Goal: Task Accomplishment & Management: Use online tool/utility

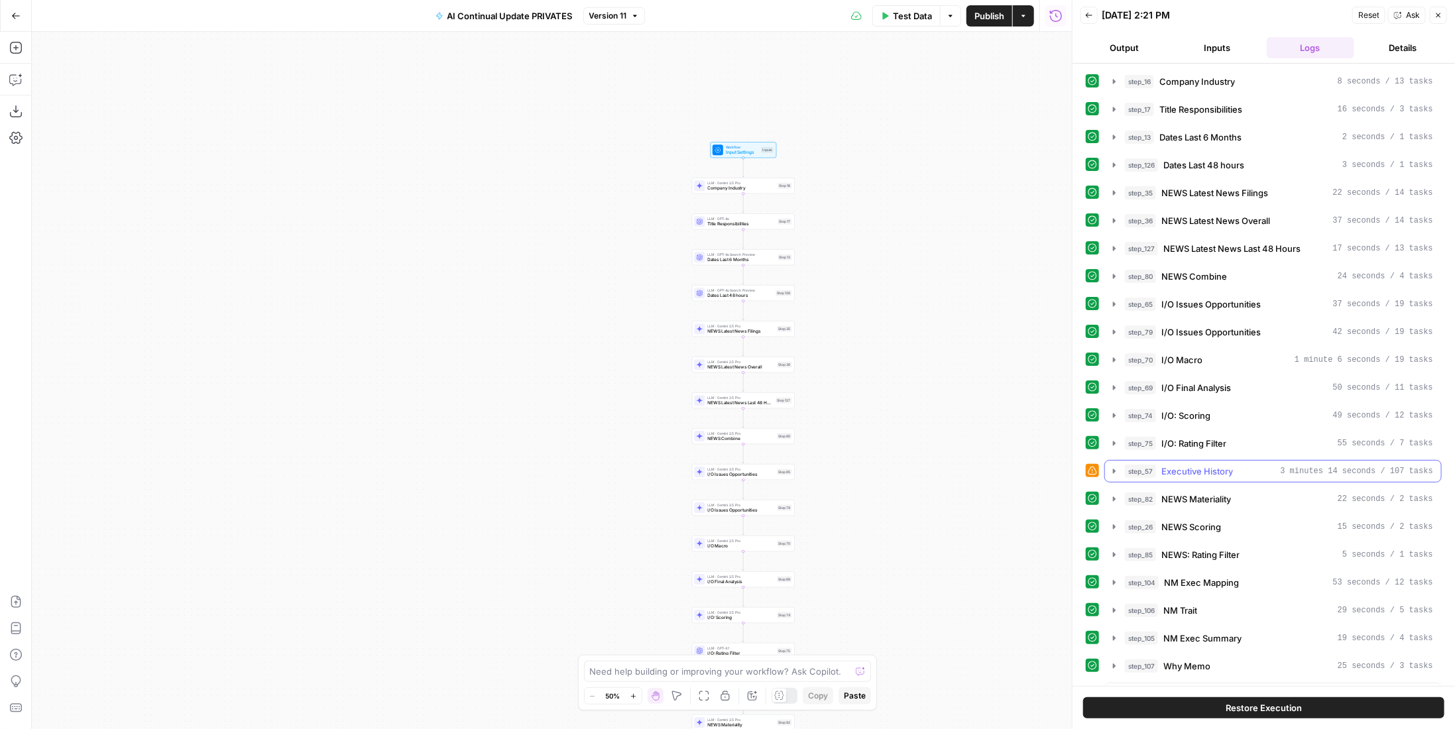
click at [1242, 465] on div "step_57 Executive History 3 minutes 14 seconds / 107 tasks" at bounding box center [1279, 471] width 308 height 13
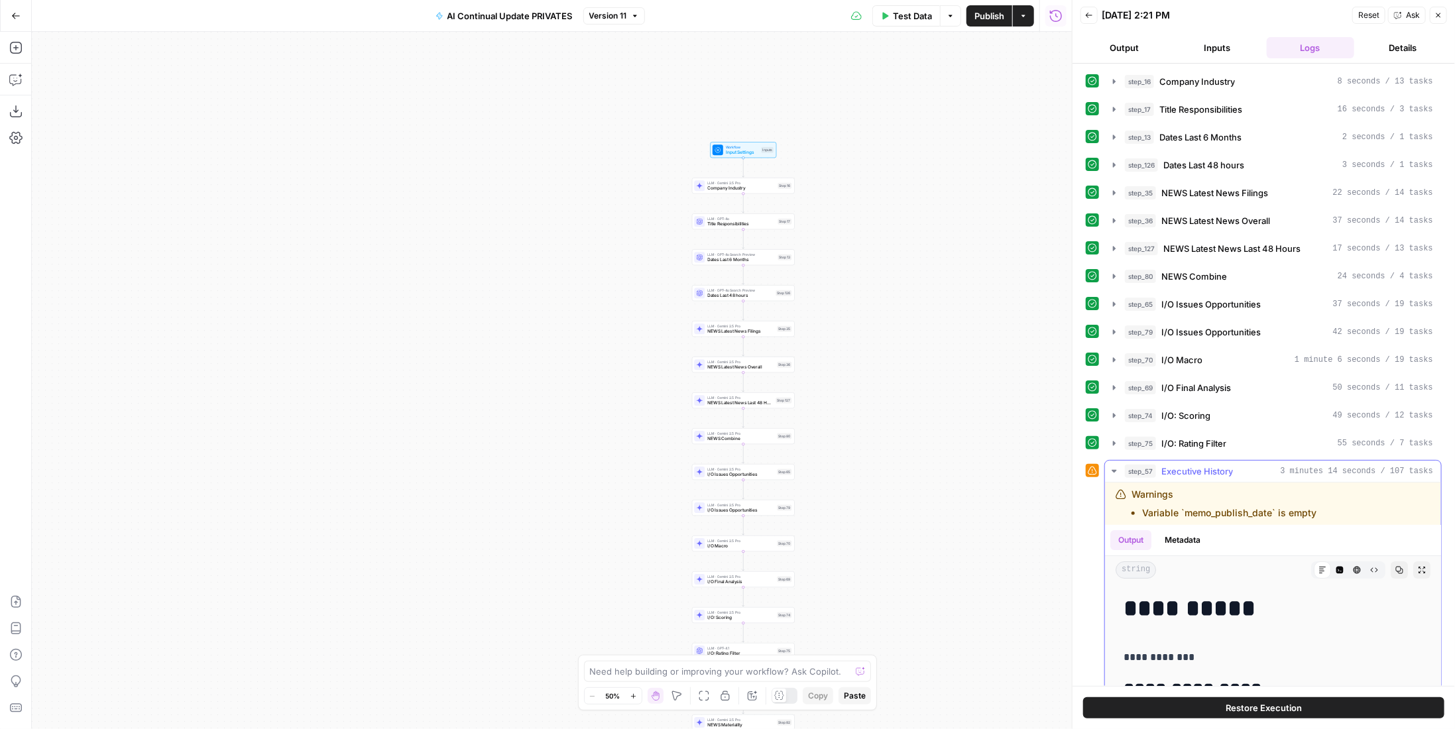
click at [1242, 465] on div "step_57 Executive History 3 minutes 14 seconds / 107 tasks" at bounding box center [1279, 471] width 308 height 13
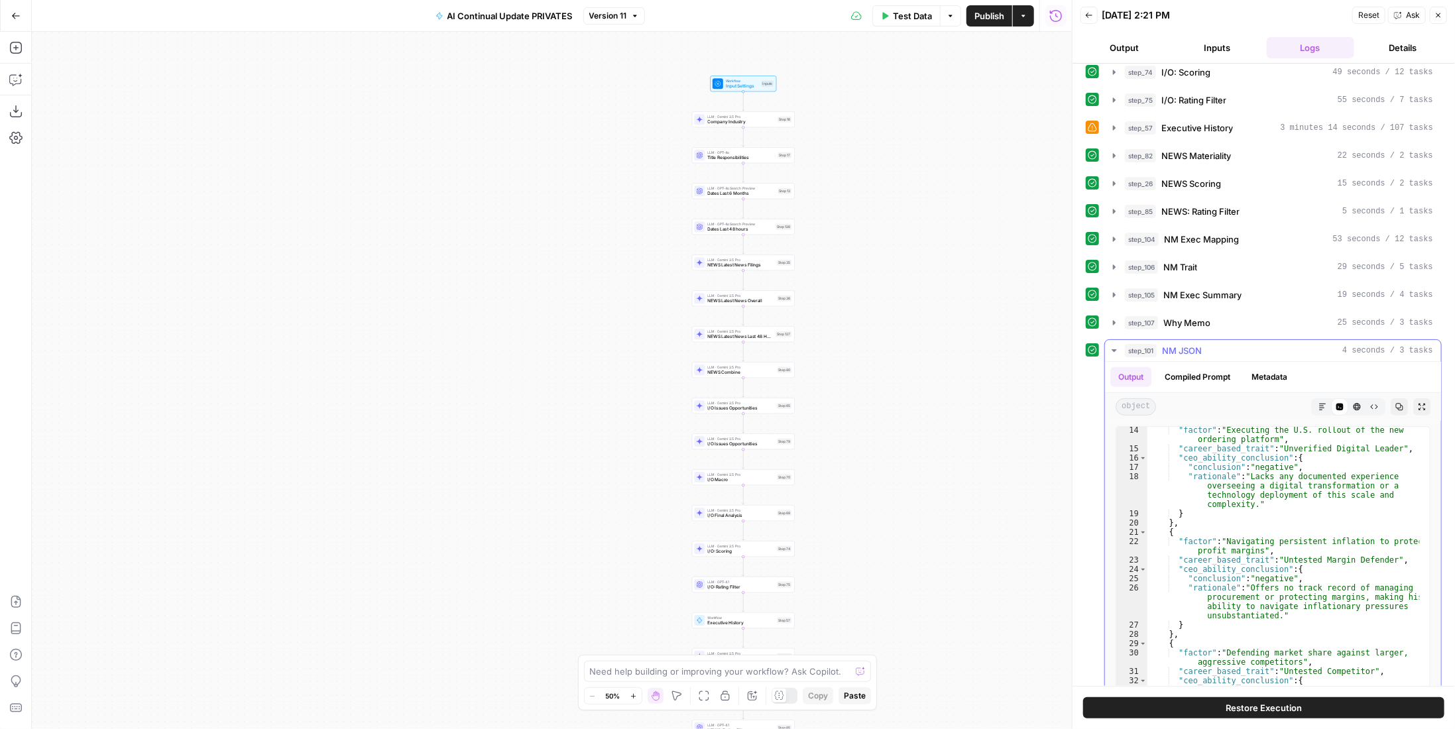
scroll to position [278, 0]
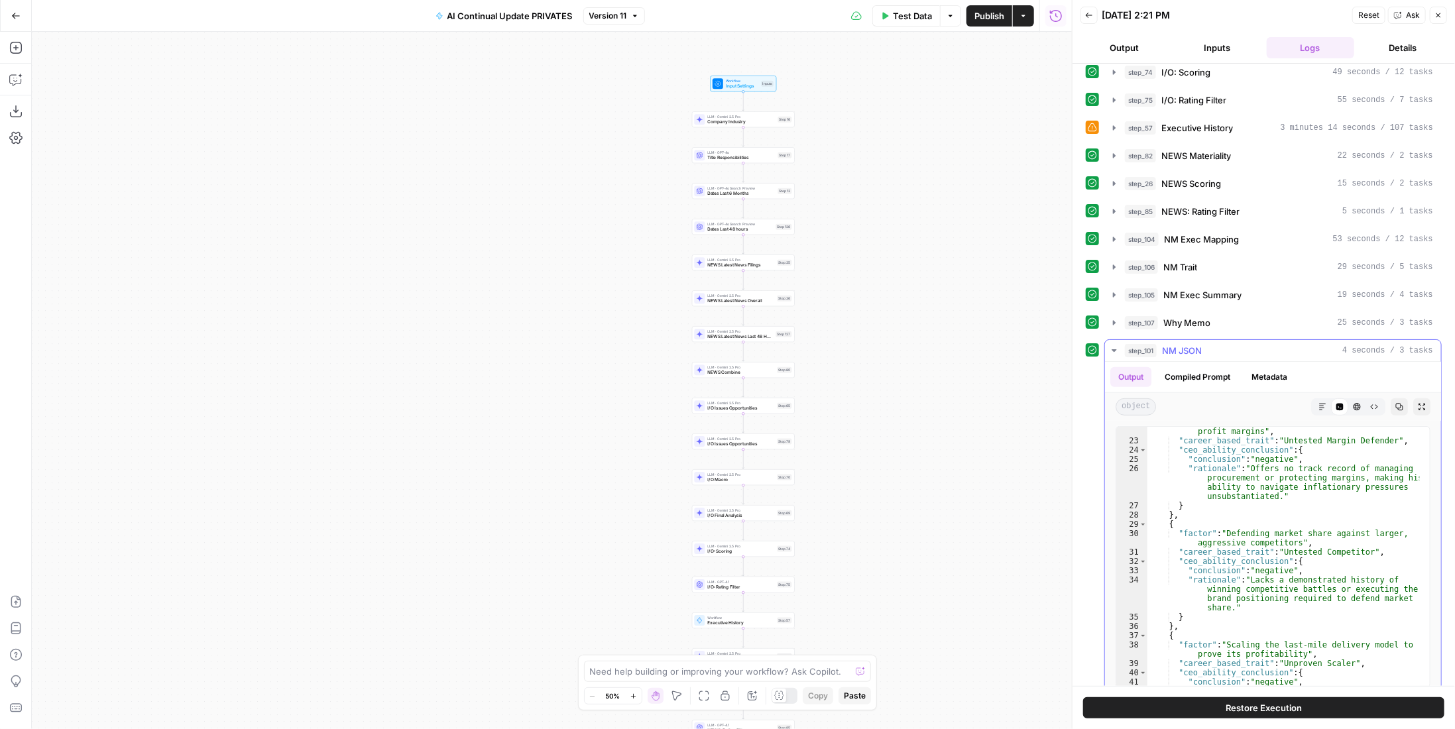
click at [1319, 403] on icon "button" at bounding box center [1323, 407] width 8 height 8
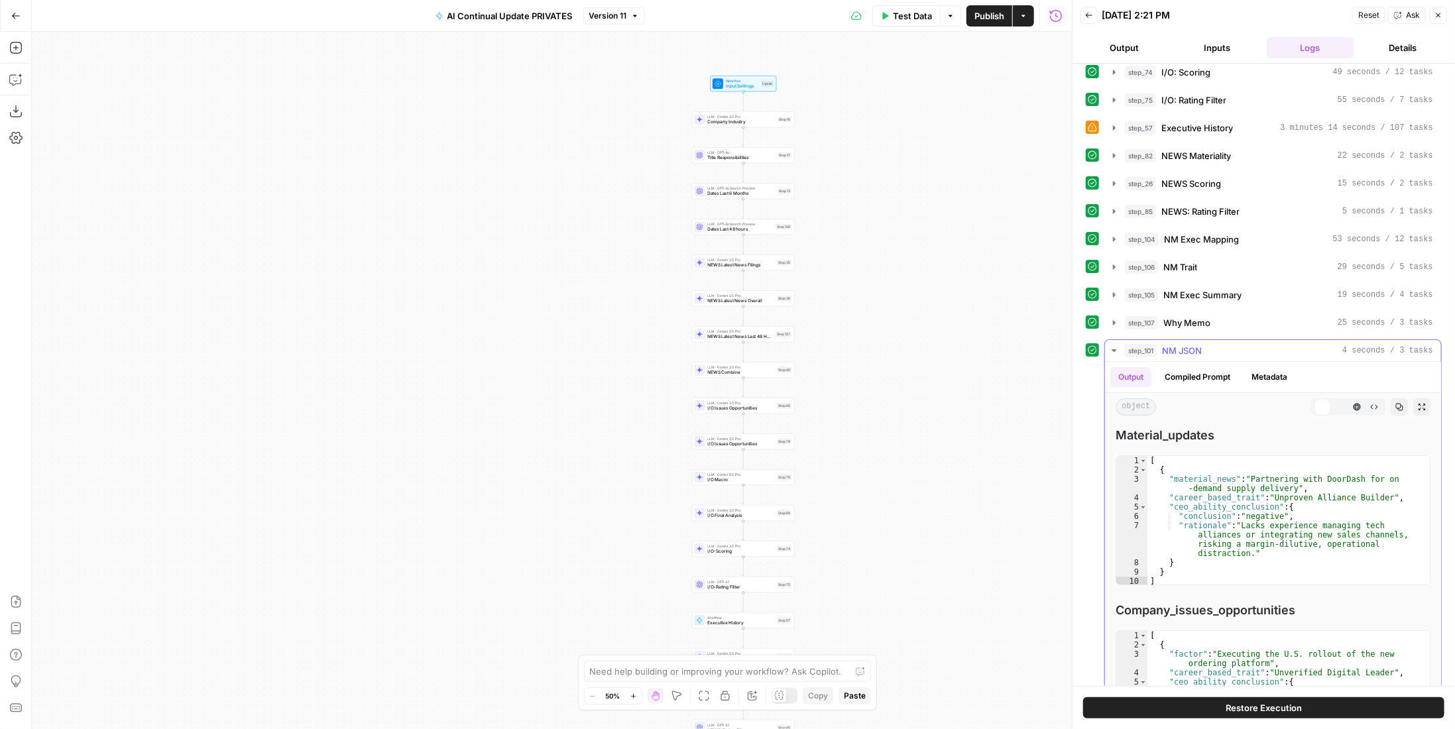
scroll to position [343, 0]
click at [1336, 404] on icon "button" at bounding box center [1339, 407] width 7 height 7
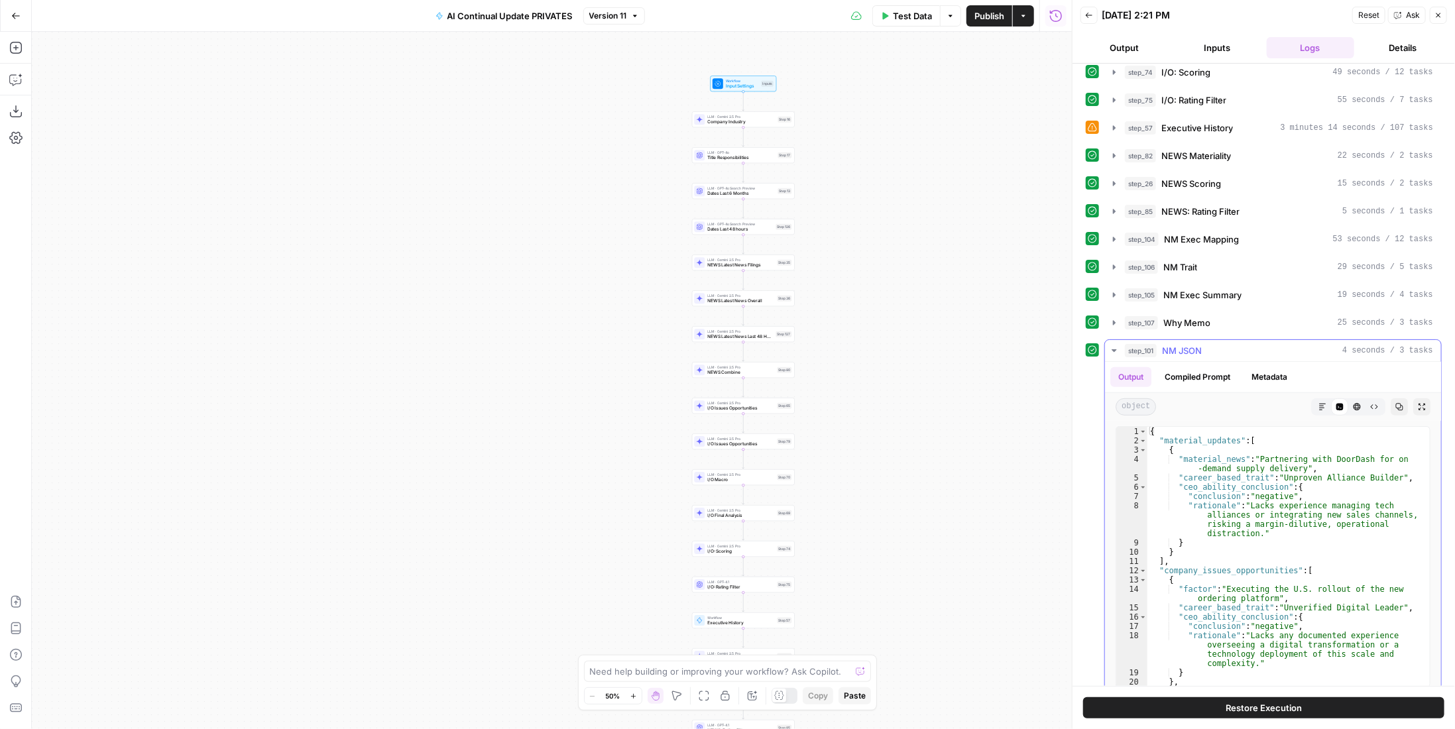
scroll to position [145, 0]
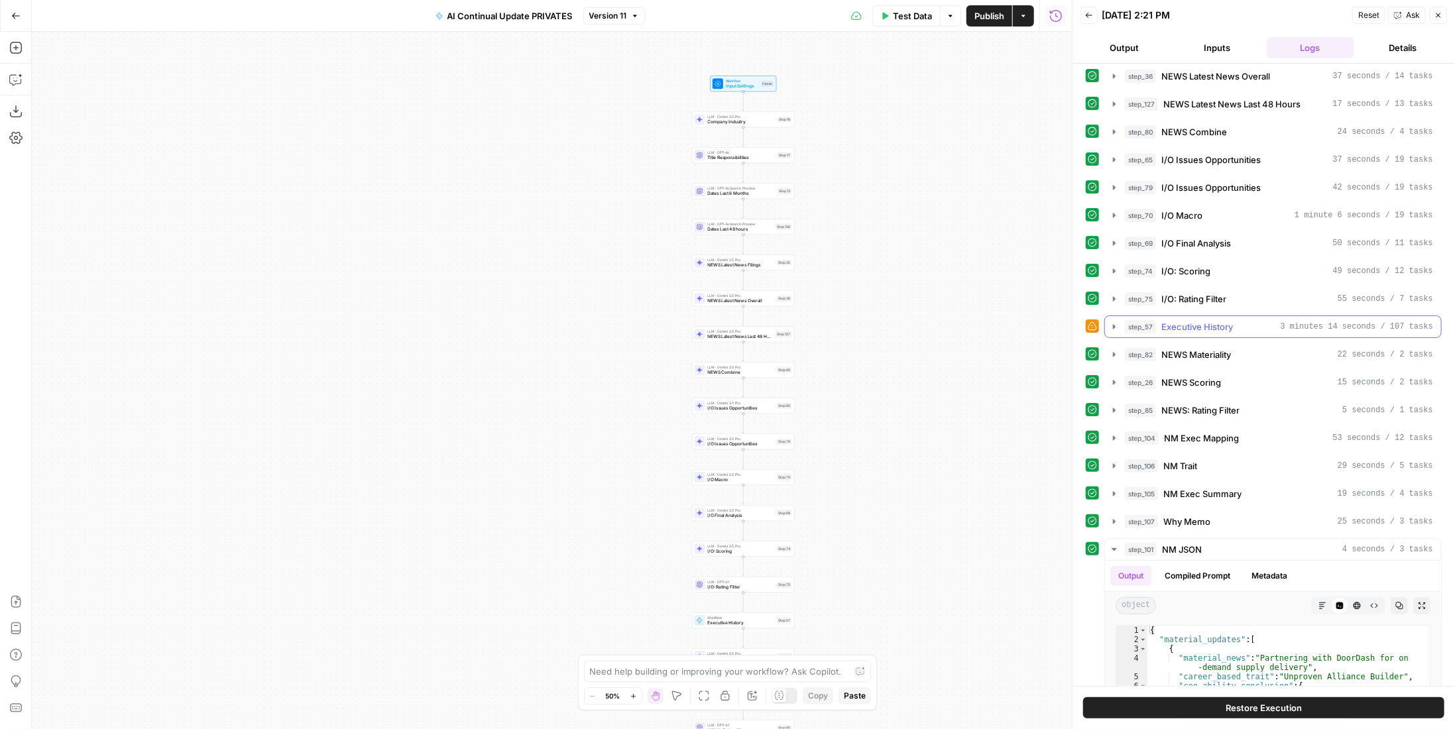
click at [1237, 323] on div "step_57 Executive History 3 minutes 14 seconds / 107 tasks" at bounding box center [1279, 326] width 308 height 13
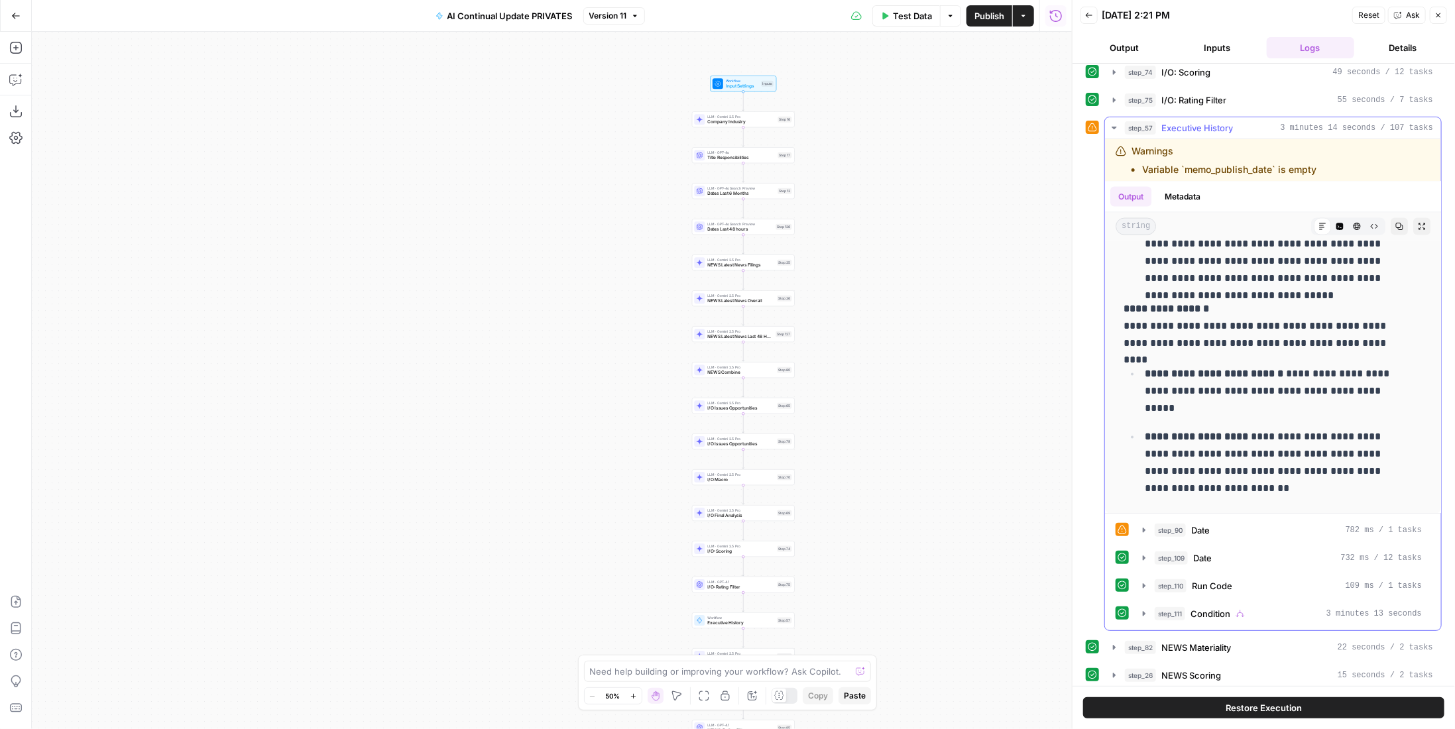
scroll to position [609, 0]
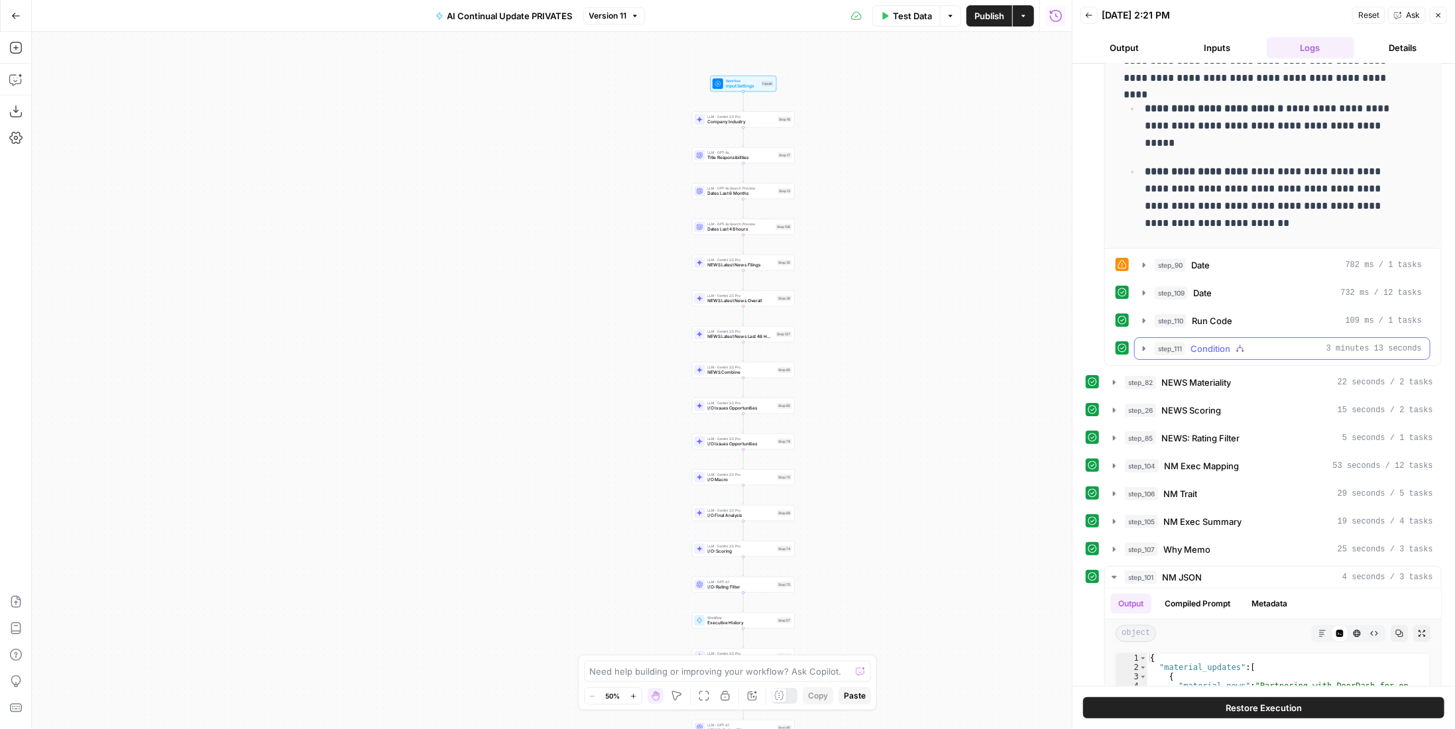
click at [1239, 343] on div "step_111 Condition 3 minutes 13 seconds" at bounding box center [1288, 348] width 267 height 13
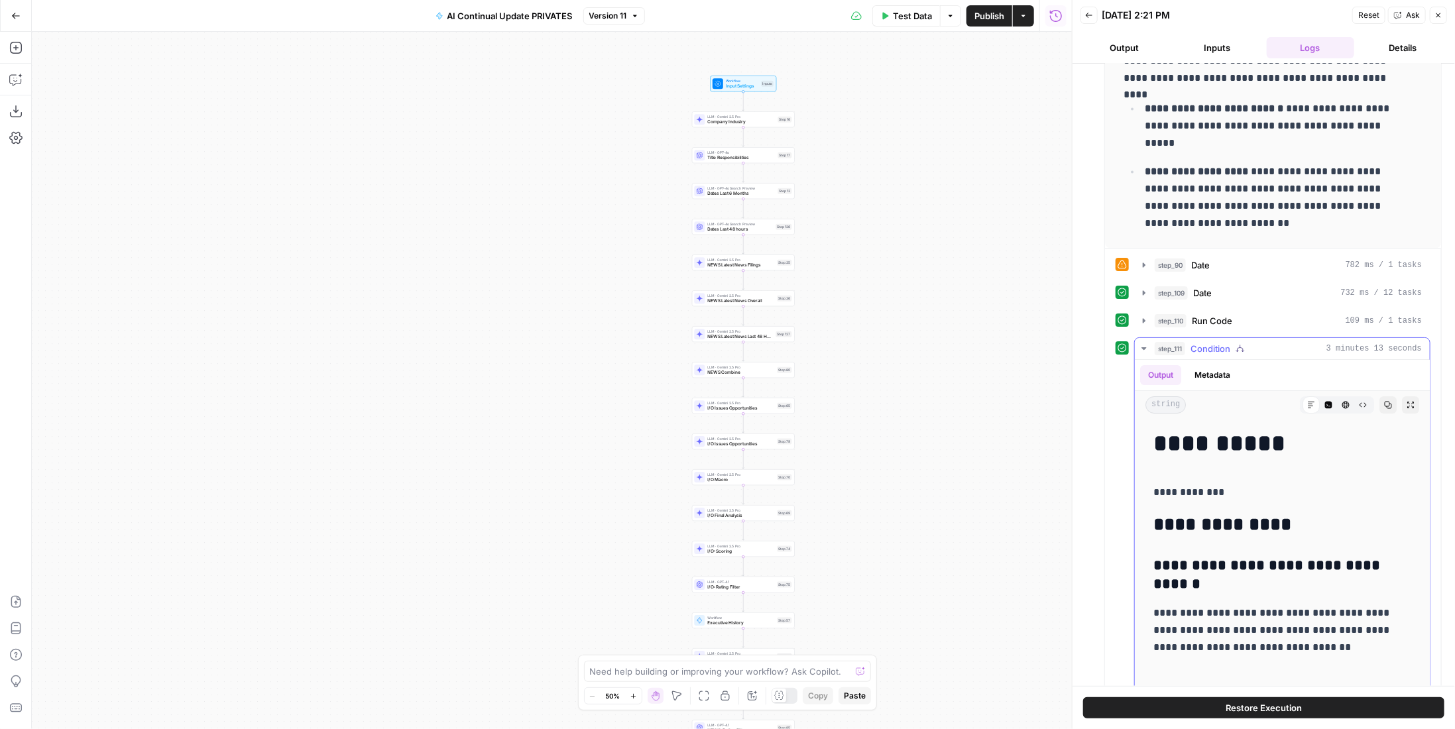
click at [1232, 342] on div "step_111 Condition 3 minutes 13 seconds" at bounding box center [1288, 348] width 267 height 13
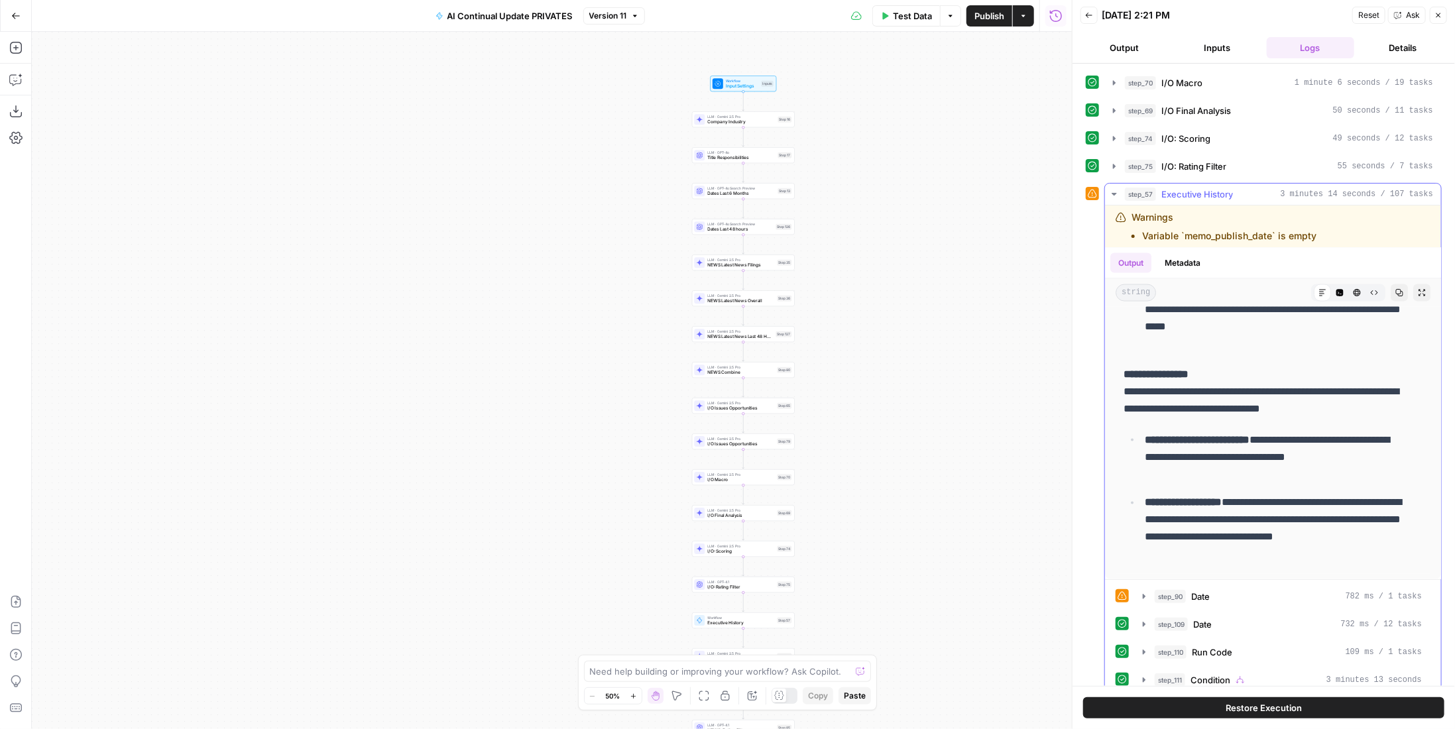
scroll to position [542, 0]
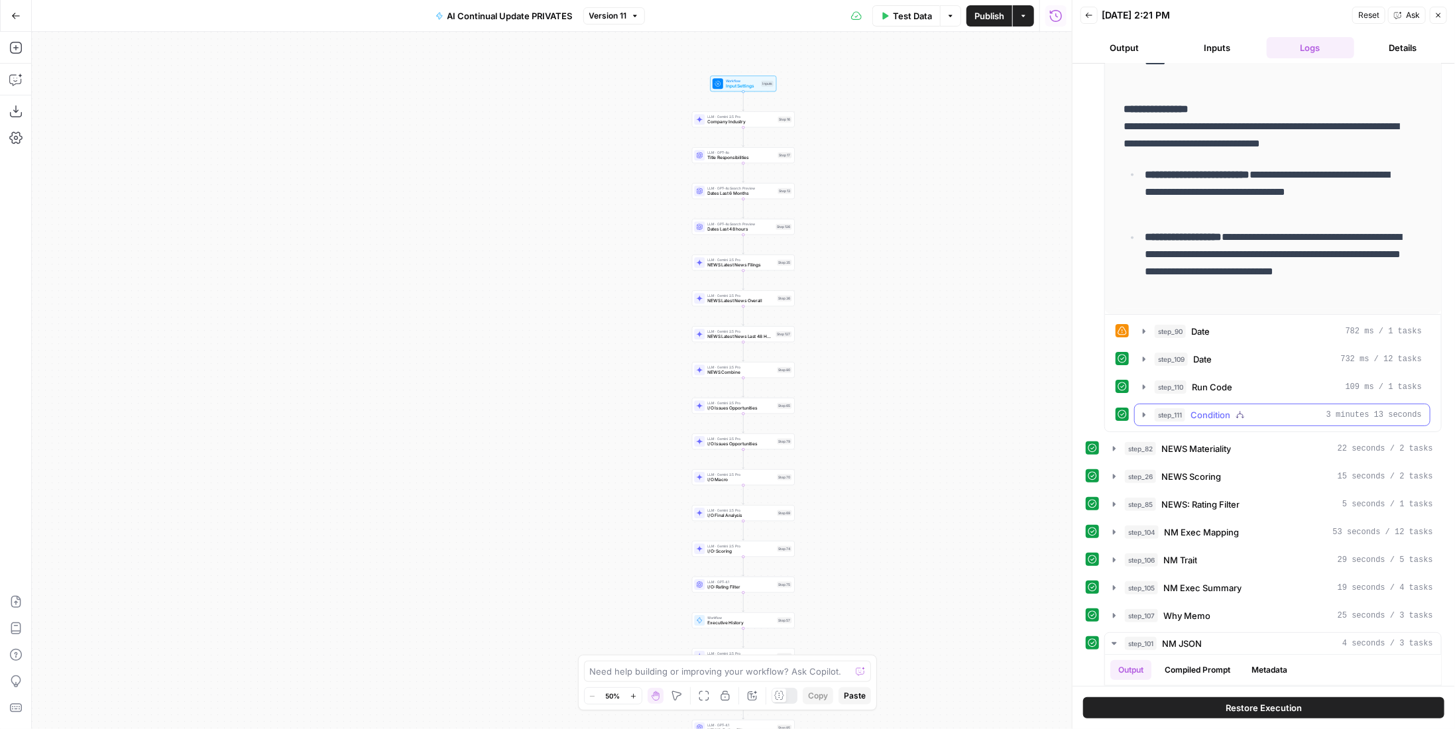
click at [1213, 408] on span "Condition" at bounding box center [1211, 414] width 40 height 13
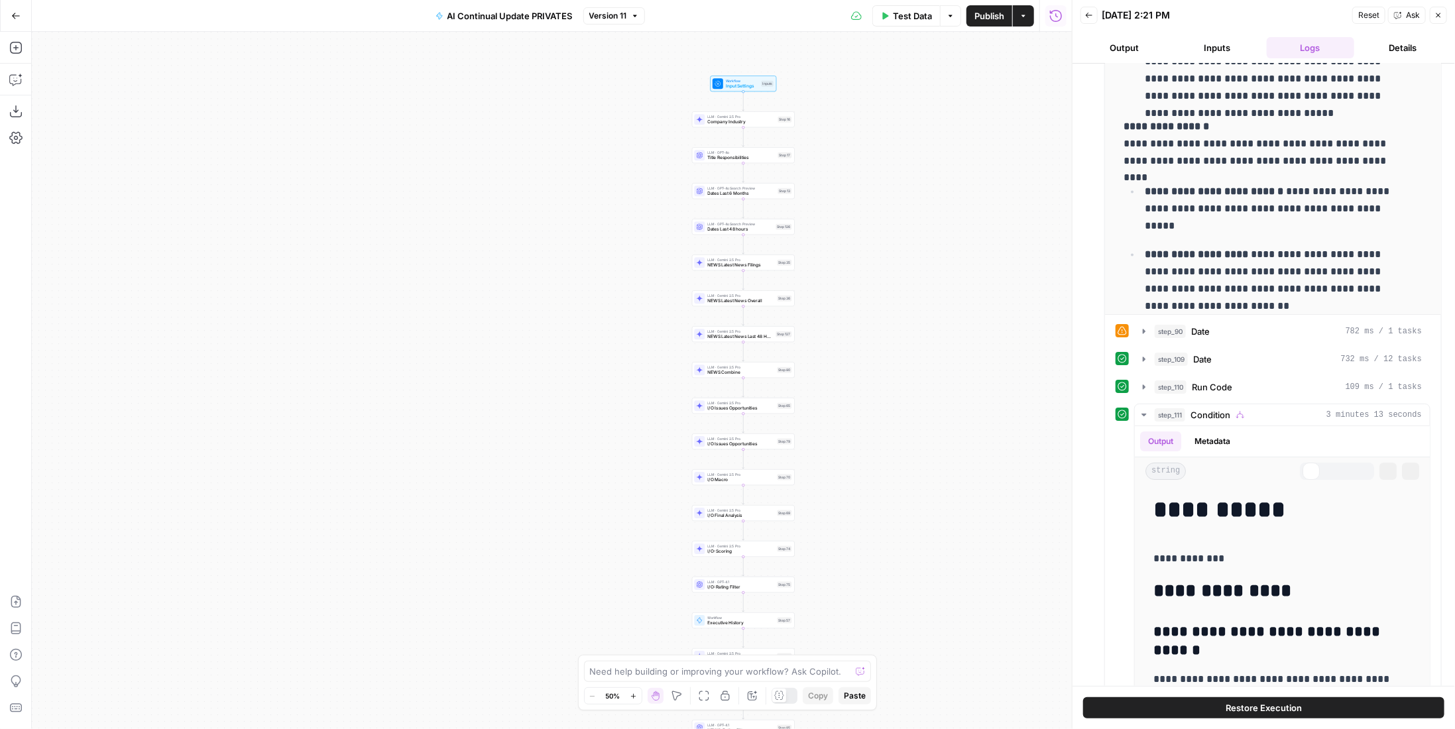
scroll to position [874, 0]
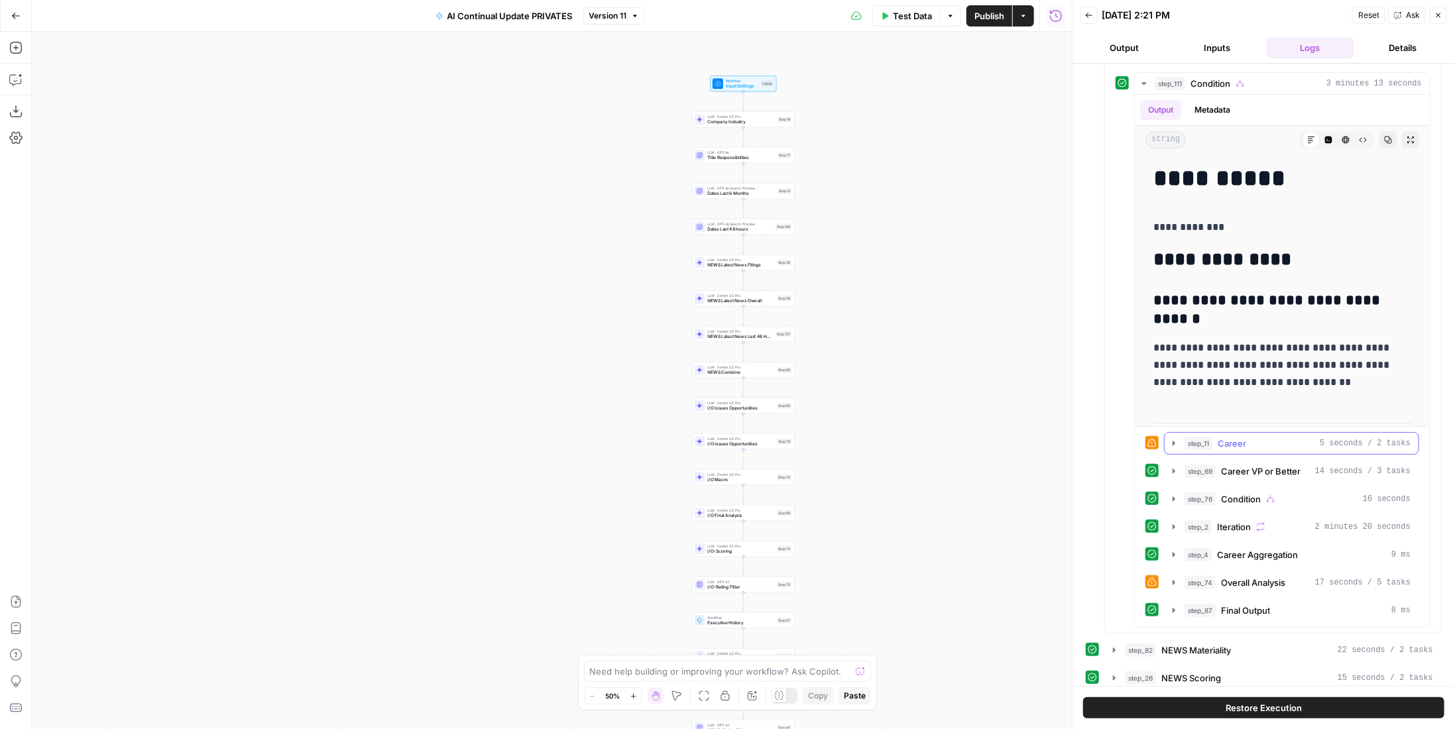
click at [1268, 437] on div "step_11 Career 5 seconds / 2 tasks" at bounding box center [1298, 443] width 226 height 13
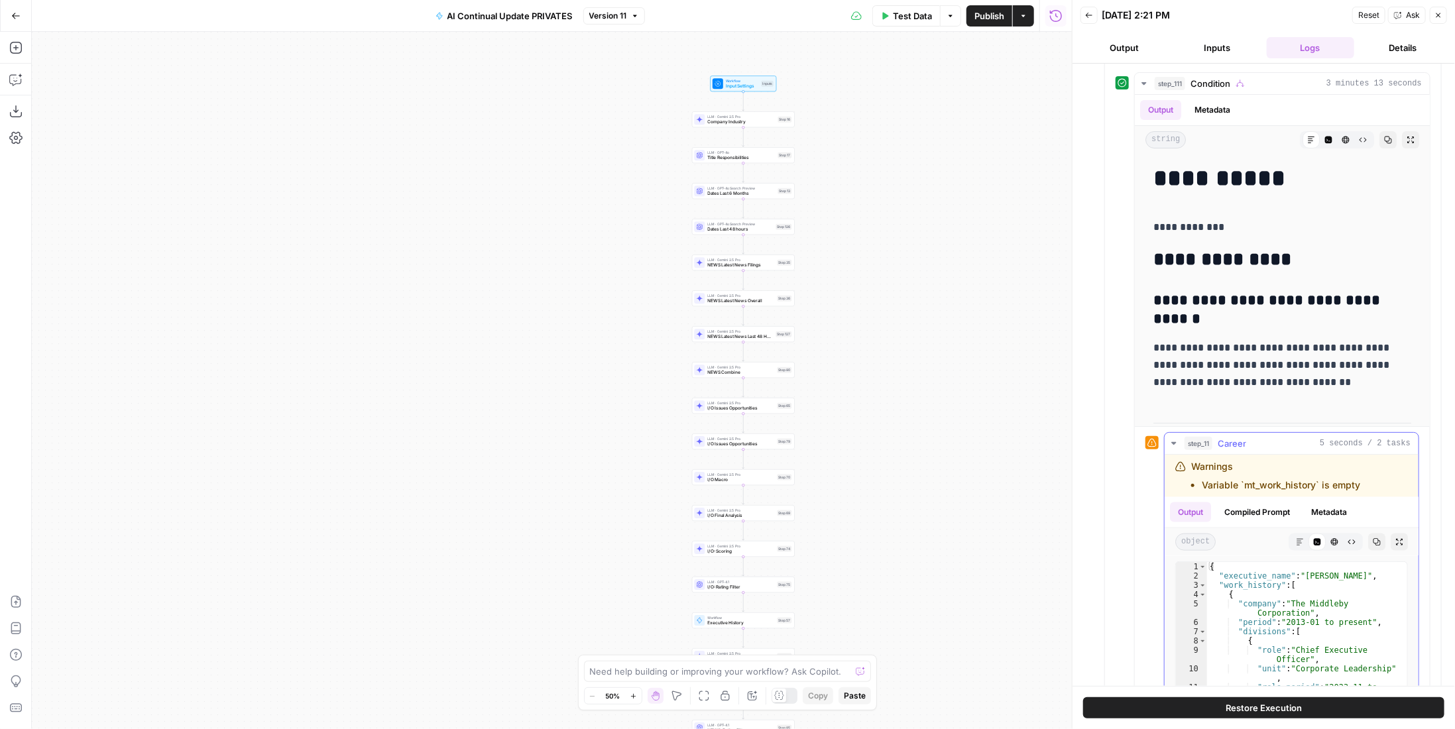
click at [1268, 437] on div "step_11 Career 5 seconds / 2 tasks" at bounding box center [1298, 443] width 226 height 13
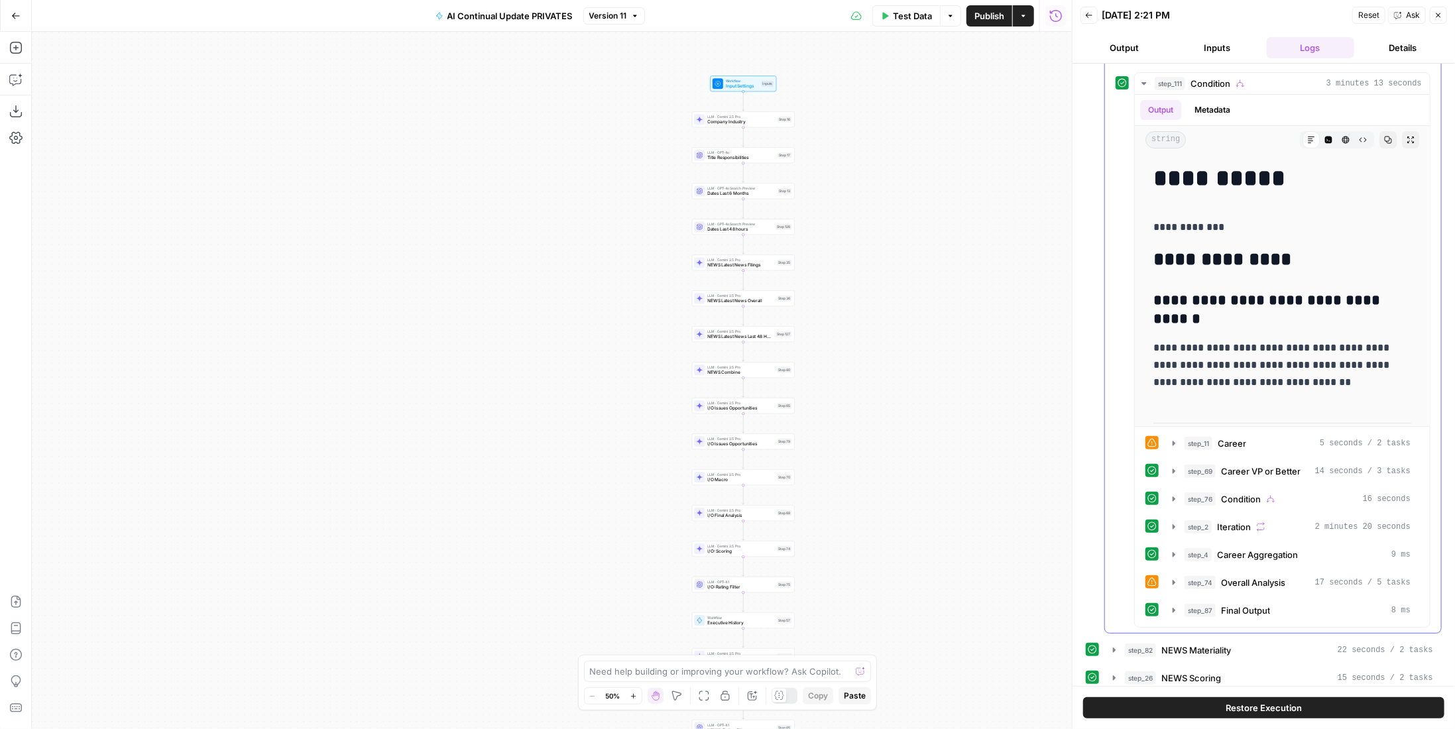
scroll to position [1006, 0]
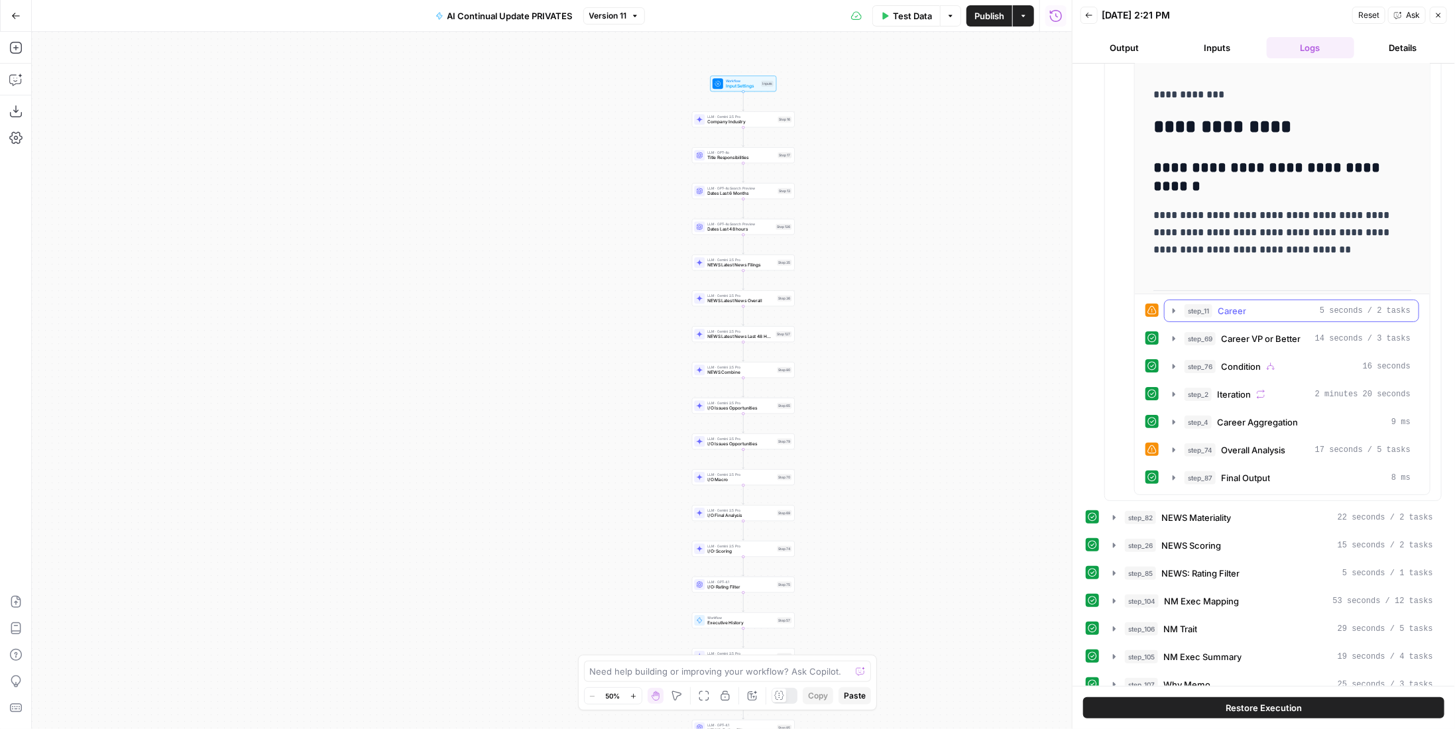
click at [1234, 304] on span "Career" at bounding box center [1232, 310] width 29 height 13
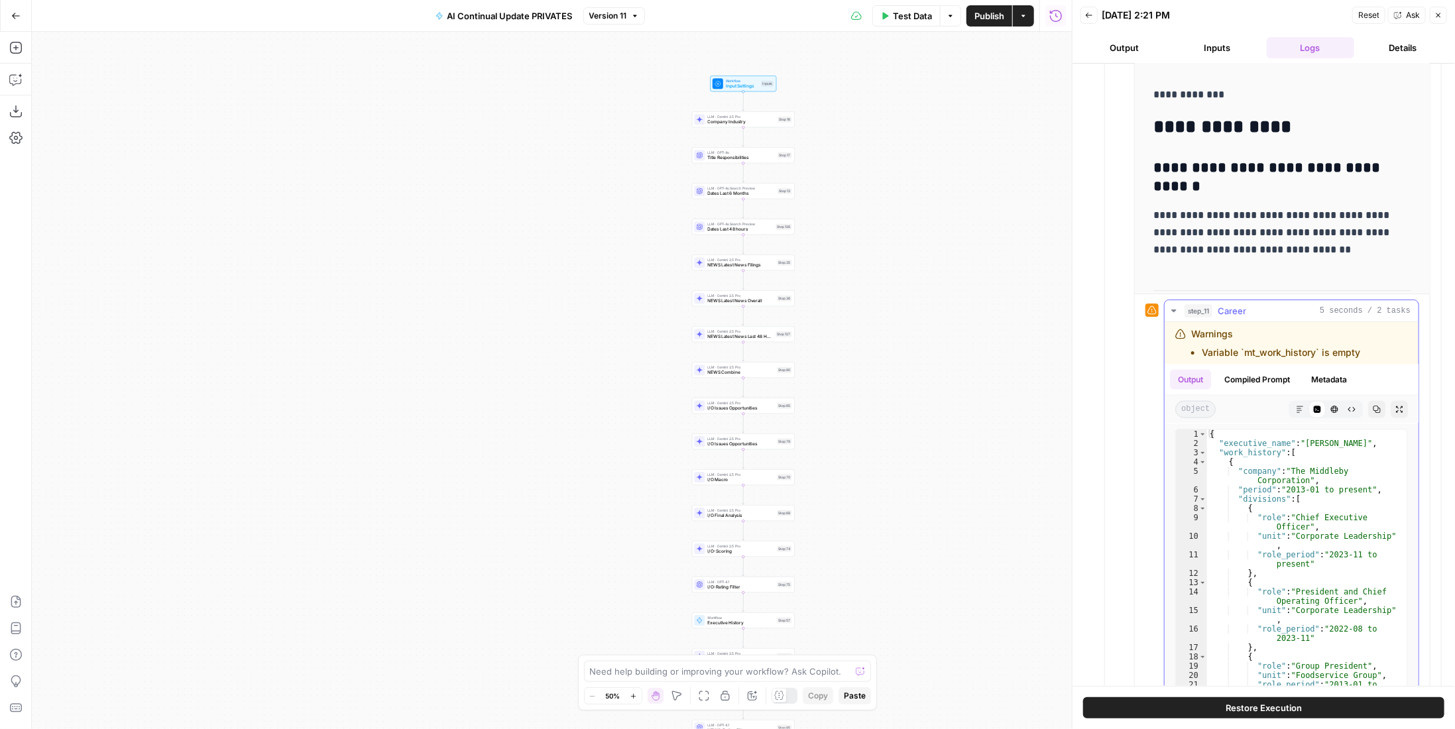
click at [1234, 304] on span "Career" at bounding box center [1232, 310] width 29 height 13
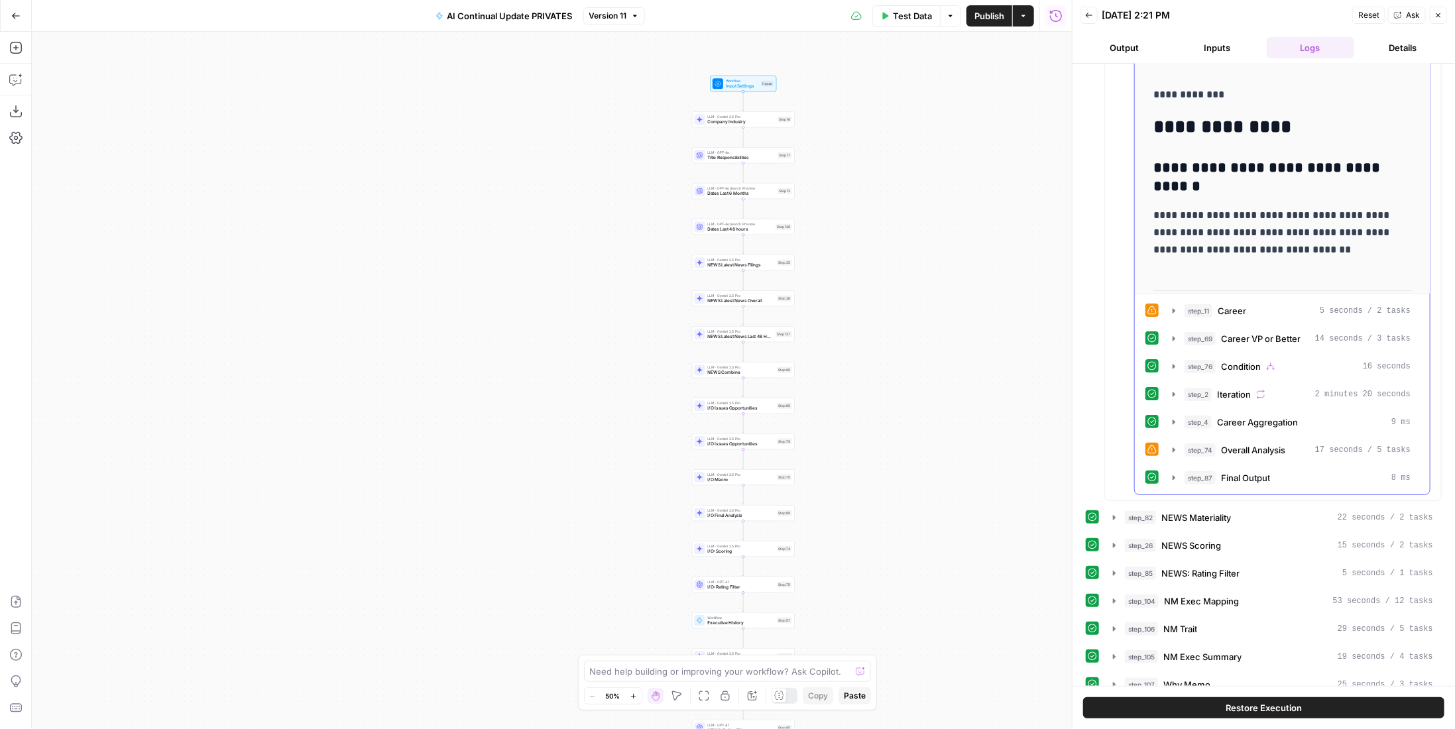
click at [1234, 328] on button "step_69 Career VP or Better 14 seconds / 3 tasks" at bounding box center [1292, 338] width 254 height 21
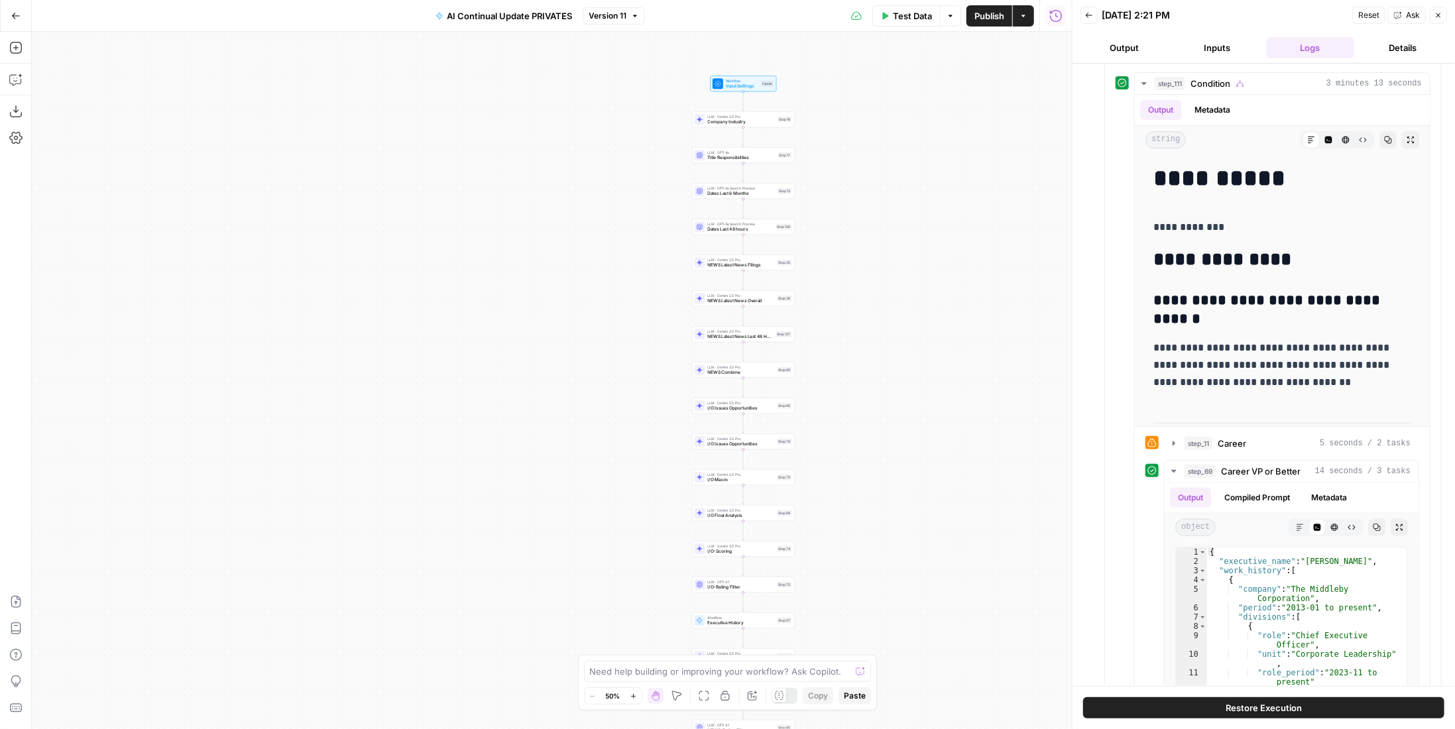
scroll to position [675, 0]
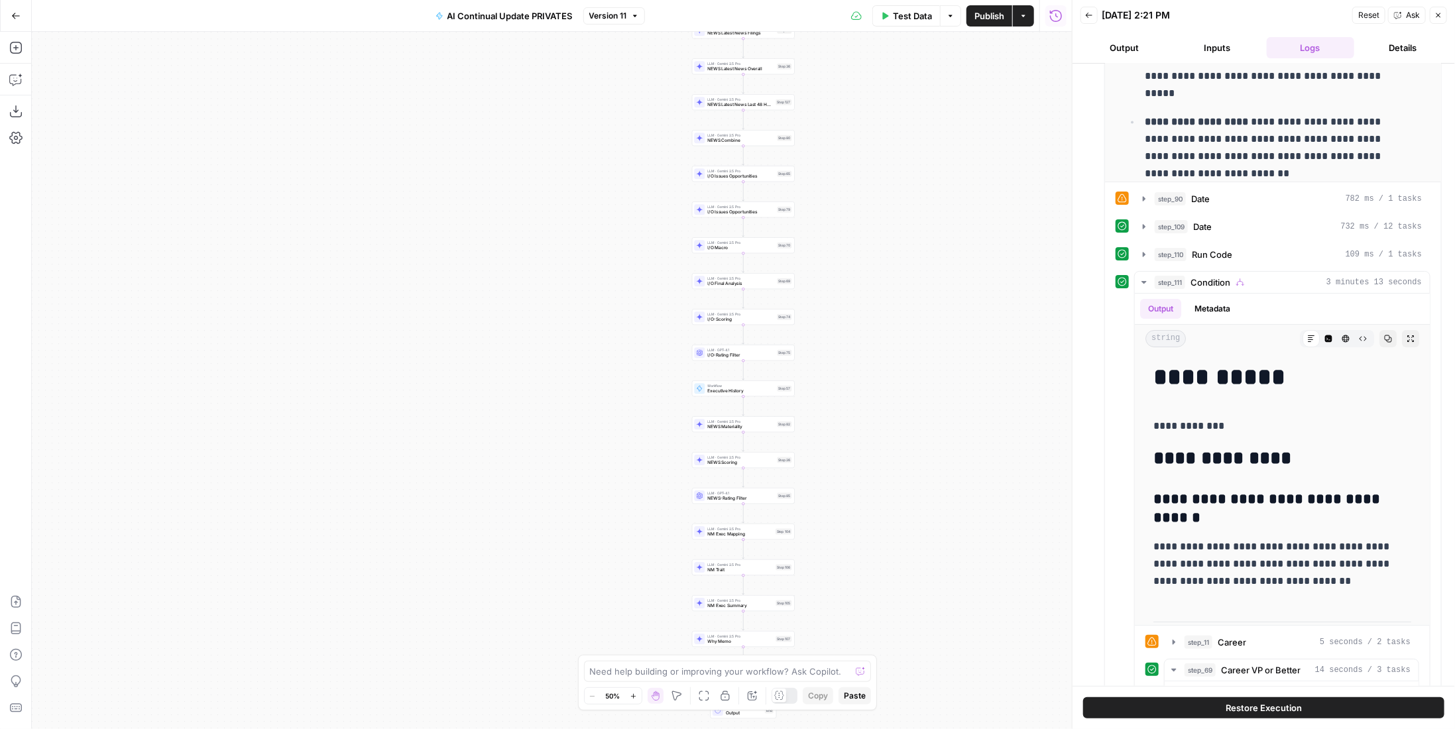
click at [782, 397] on div "Workflow Input Settings Inputs LLM · Gemini 2.5 Pro Company Industry Step 16 LL…" at bounding box center [552, 380] width 1040 height 697
click at [776, 389] on div "Workflow Executive History Step 57" at bounding box center [743, 388] width 97 height 11
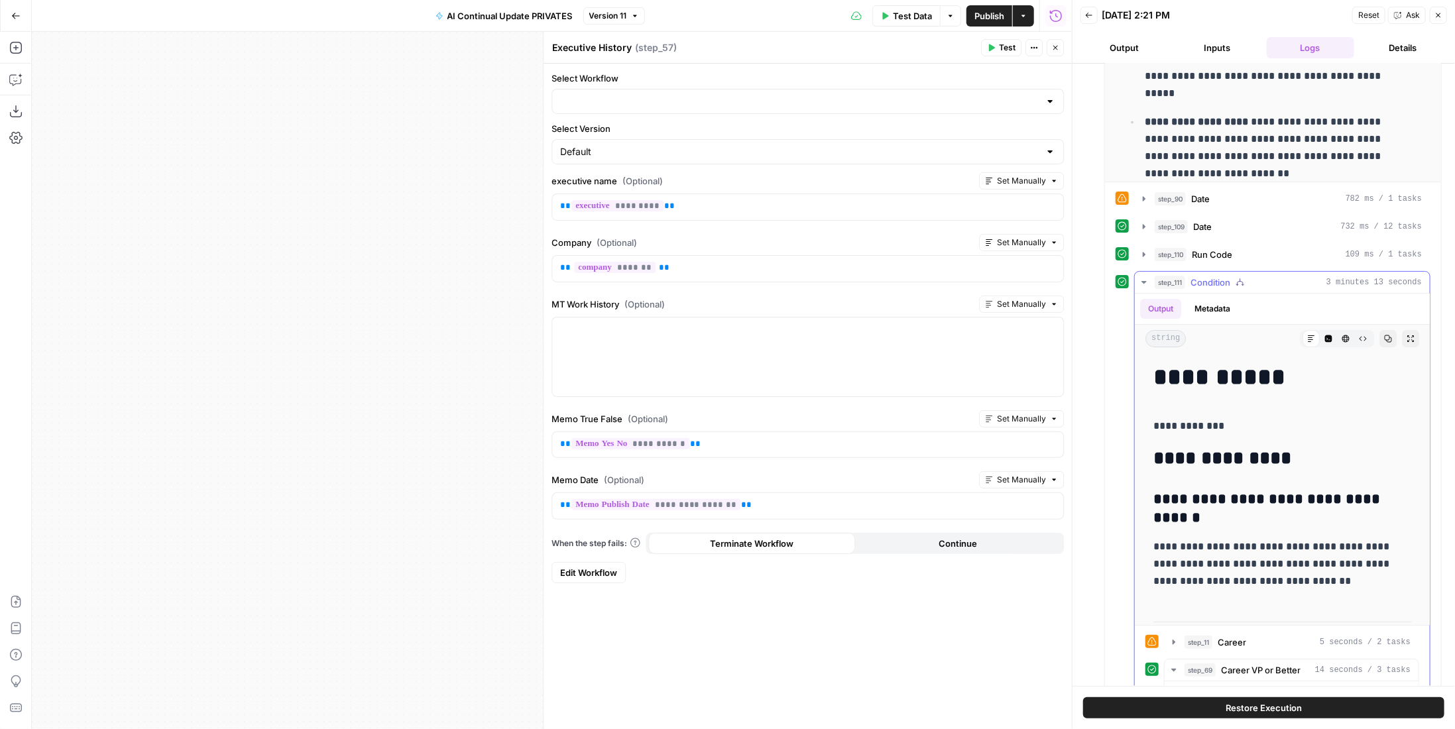
type input "AI Continual Update: Work History"
click at [595, 566] on span "Edit Workflow" at bounding box center [588, 572] width 57 height 13
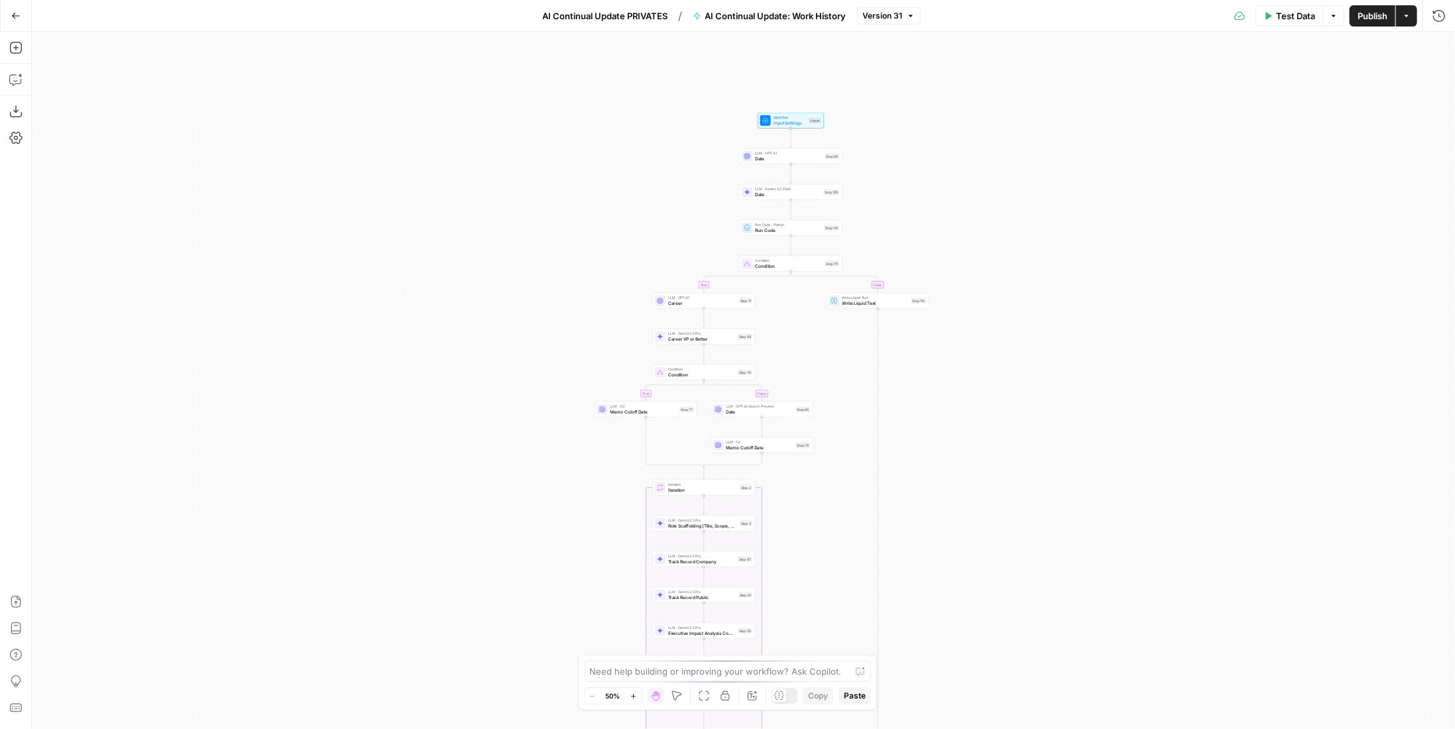
drag, startPoint x: 876, startPoint y: 73, endPoint x: 894, endPoint y: 147, distance: 75.9
click at [894, 147] on div "true false true false Workflow Input Settings Inputs LLM · GPT-4.1 Date Step 90…" at bounding box center [743, 380] width 1423 height 697
click at [780, 117] on span "Workflow" at bounding box center [790, 117] width 33 height 5
click at [1108, 97] on div at bounding box center [1198, 106] width 493 height 25
click at [1107, 107] on name "executive name (Optional)" at bounding box center [1198, 106] width 475 height 13
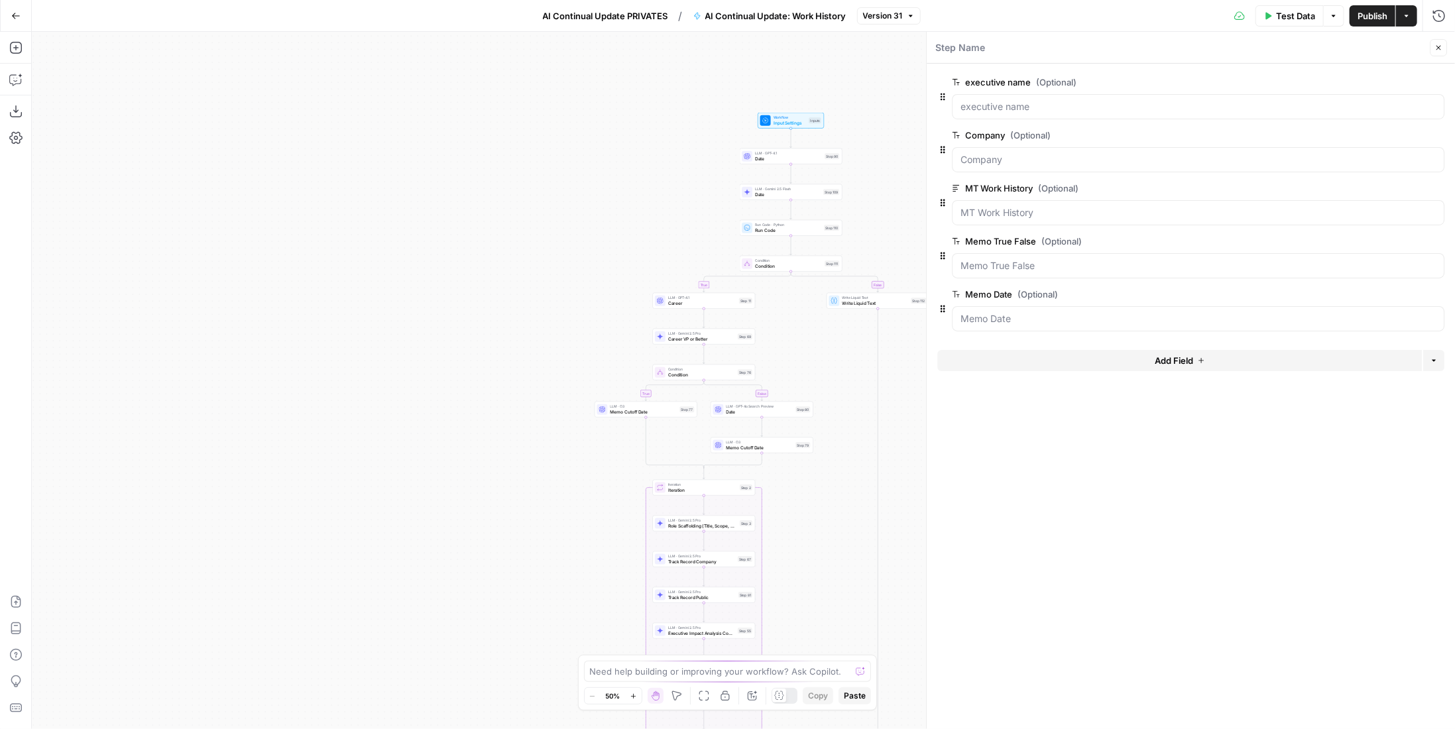
click at [1301, 13] on span "Test Data" at bounding box center [1295, 15] width 39 height 13
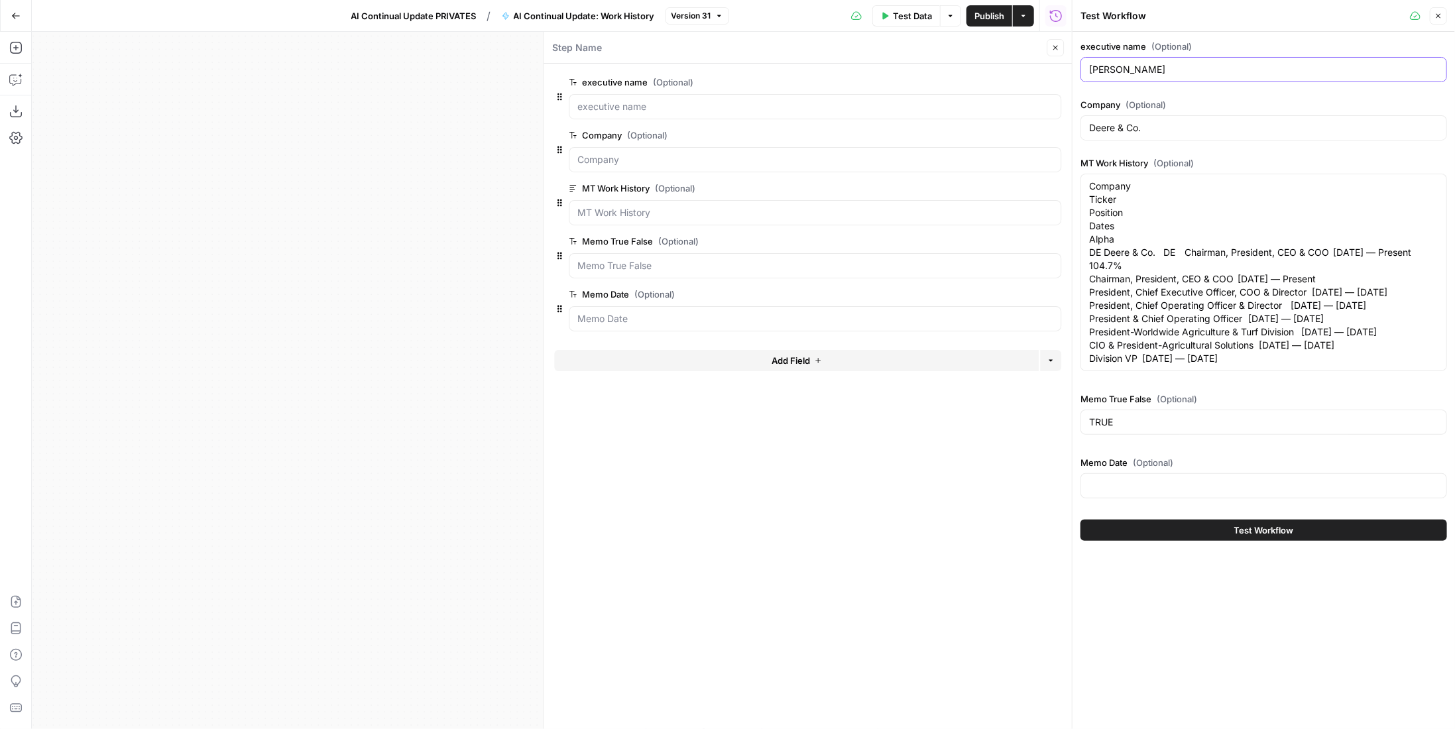
click at [1163, 63] on input "[PERSON_NAME]" at bounding box center [1263, 69] width 349 height 13
click at [1185, 121] on input "Deere & Co." at bounding box center [1263, 127] width 349 height 13
click at [1236, 213] on textarea "Company Ticker Position Dates Alpha DE Deere & Co. DE Chairman, President, CEO …" at bounding box center [1263, 273] width 349 height 186
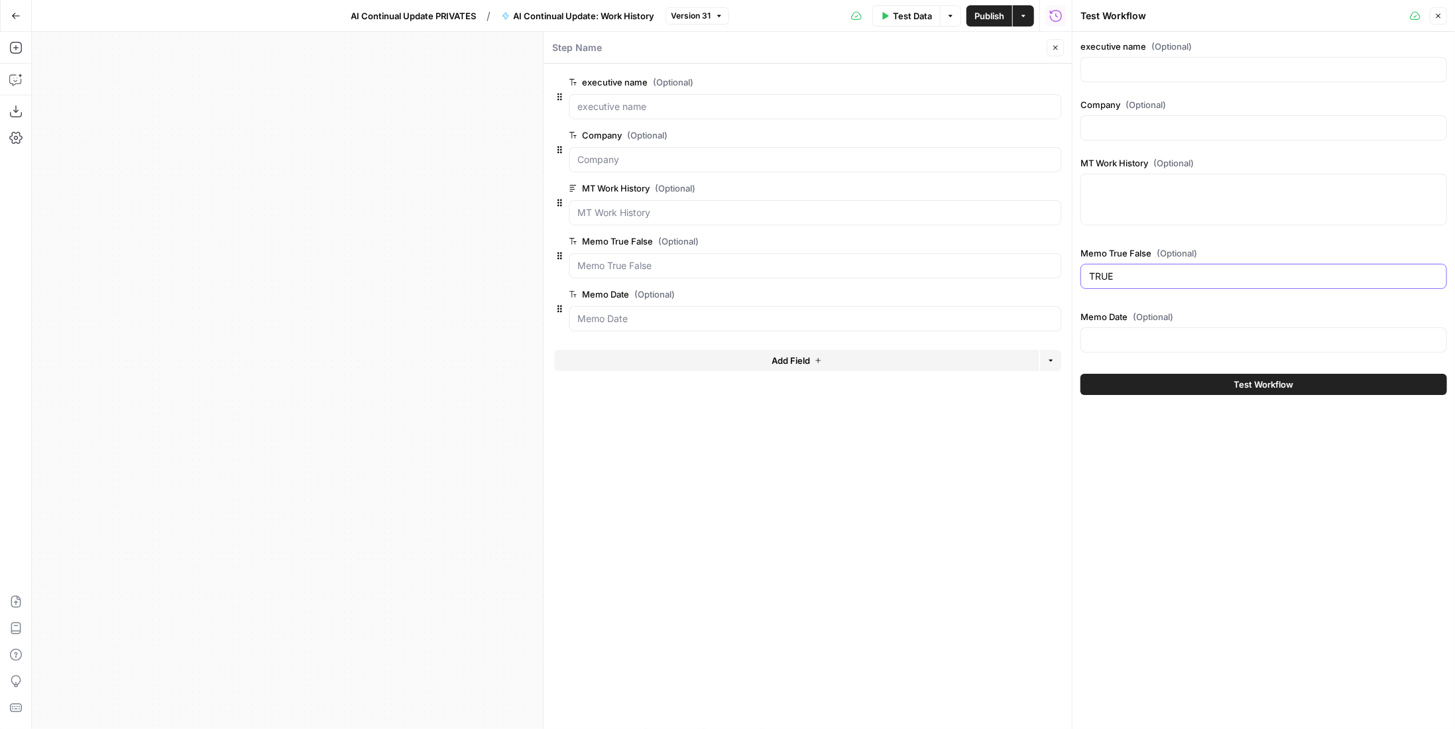
click at [1220, 270] on input "TRUE" at bounding box center [1263, 276] width 349 height 13
click at [1192, 70] on input "executive name (Optional)" at bounding box center [1263, 69] width 349 height 13
type input "[PERSON_NAME]"
click at [1239, 128] on input "Company (Optional)" at bounding box center [1263, 127] width 349 height 13
type input "[PERSON_NAME] Food Service"
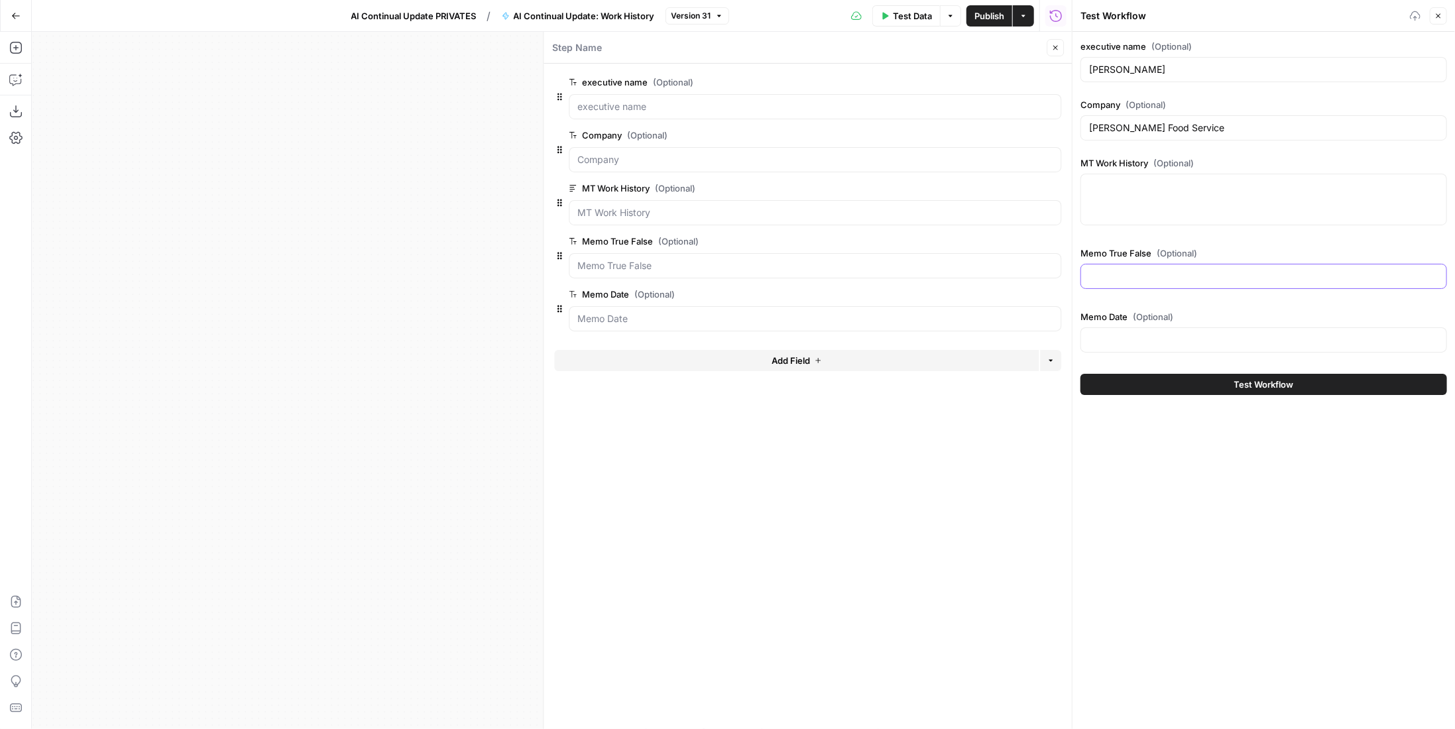
click at [1164, 272] on input "Memo True False (Optional)" at bounding box center [1263, 276] width 349 height 13
type input "FALSE"
drag, startPoint x: 1169, startPoint y: 343, endPoint x: 1191, endPoint y: 309, distance: 40.6
click at [1169, 343] on input "Memo Date (Optional)" at bounding box center [1263, 339] width 349 height 13
click at [1197, 301] on div "executive name (Optional) [PERSON_NAME] Company (Optional) [PERSON_NAME] Food S…" at bounding box center [1264, 199] width 367 height 318
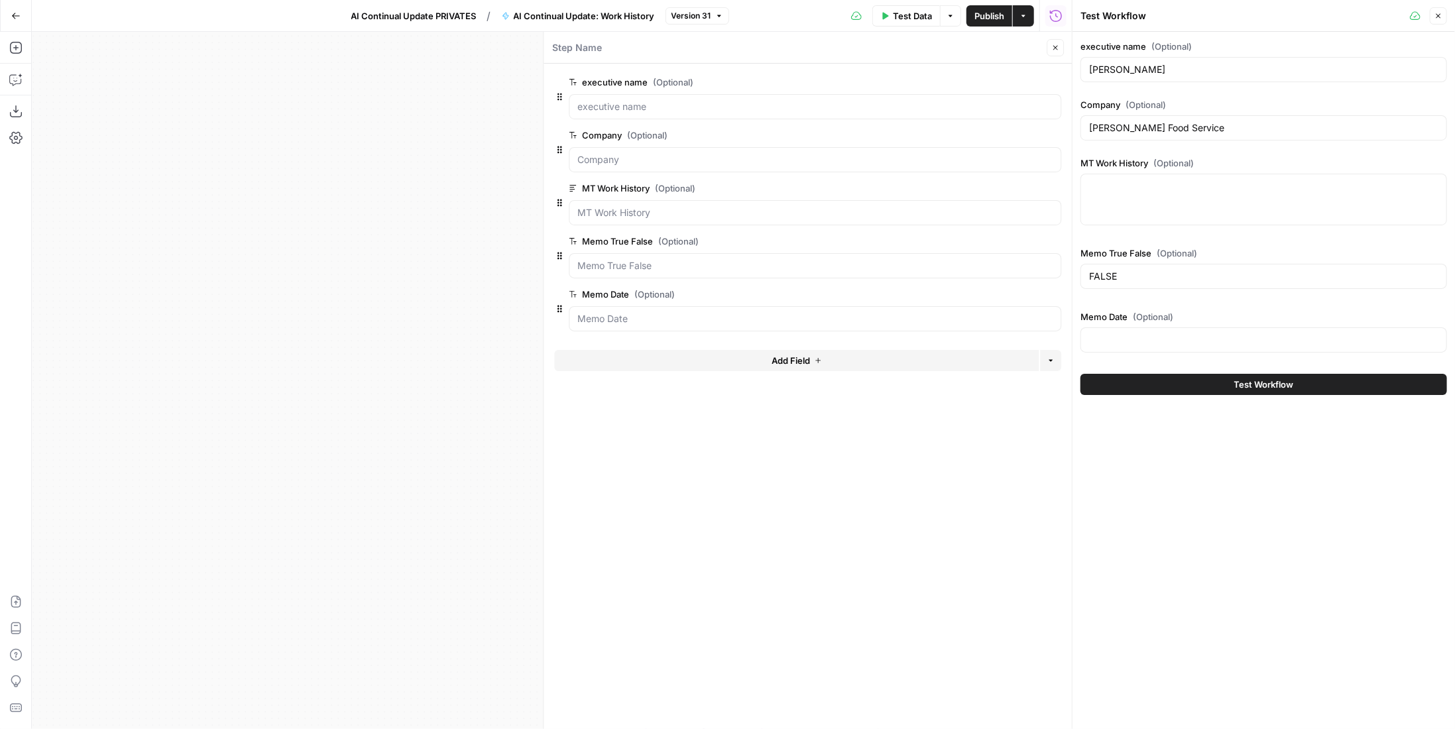
click at [1049, 45] on button "Close" at bounding box center [1055, 47] width 17 height 17
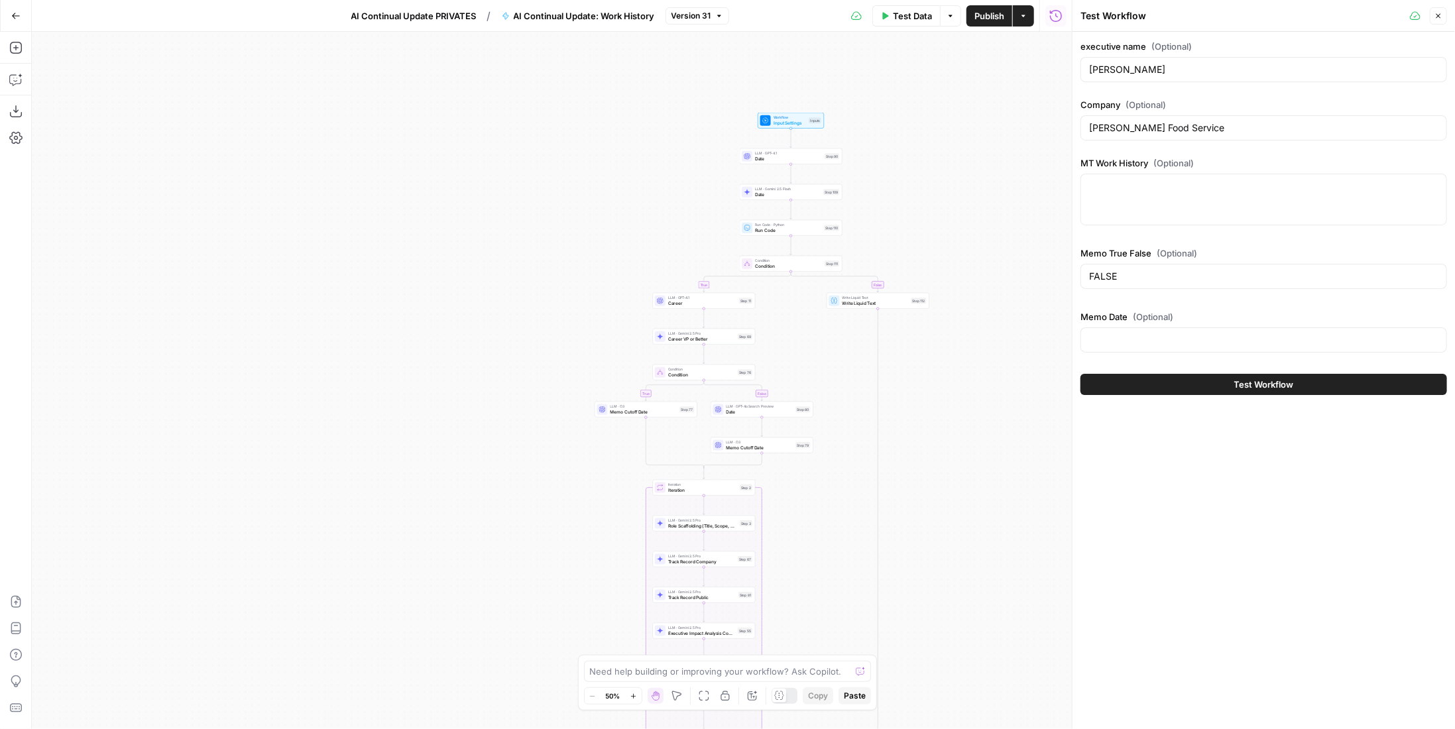
click at [1183, 391] on button "Test Workflow" at bounding box center [1264, 384] width 367 height 21
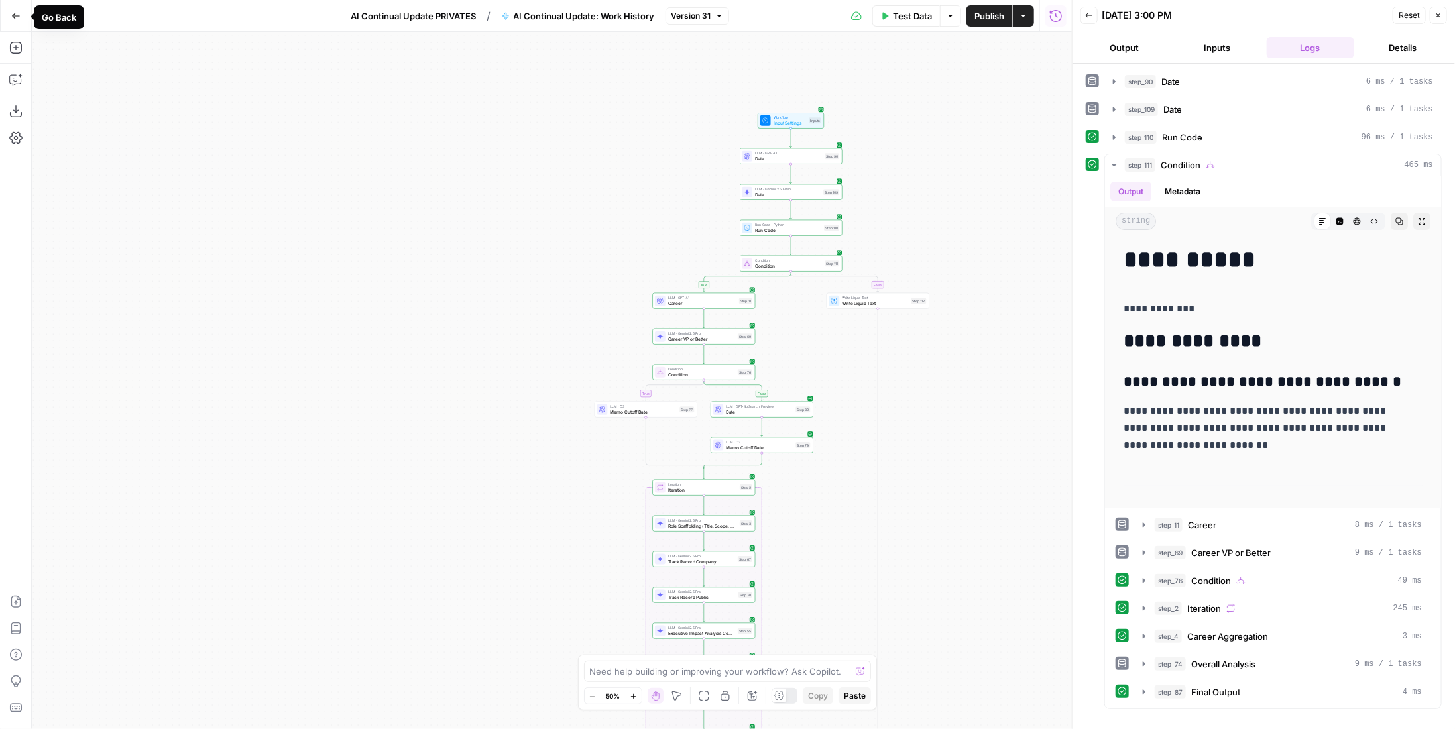
click at [19, 11] on icon "button" at bounding box center [15, 15] width 9 height 9
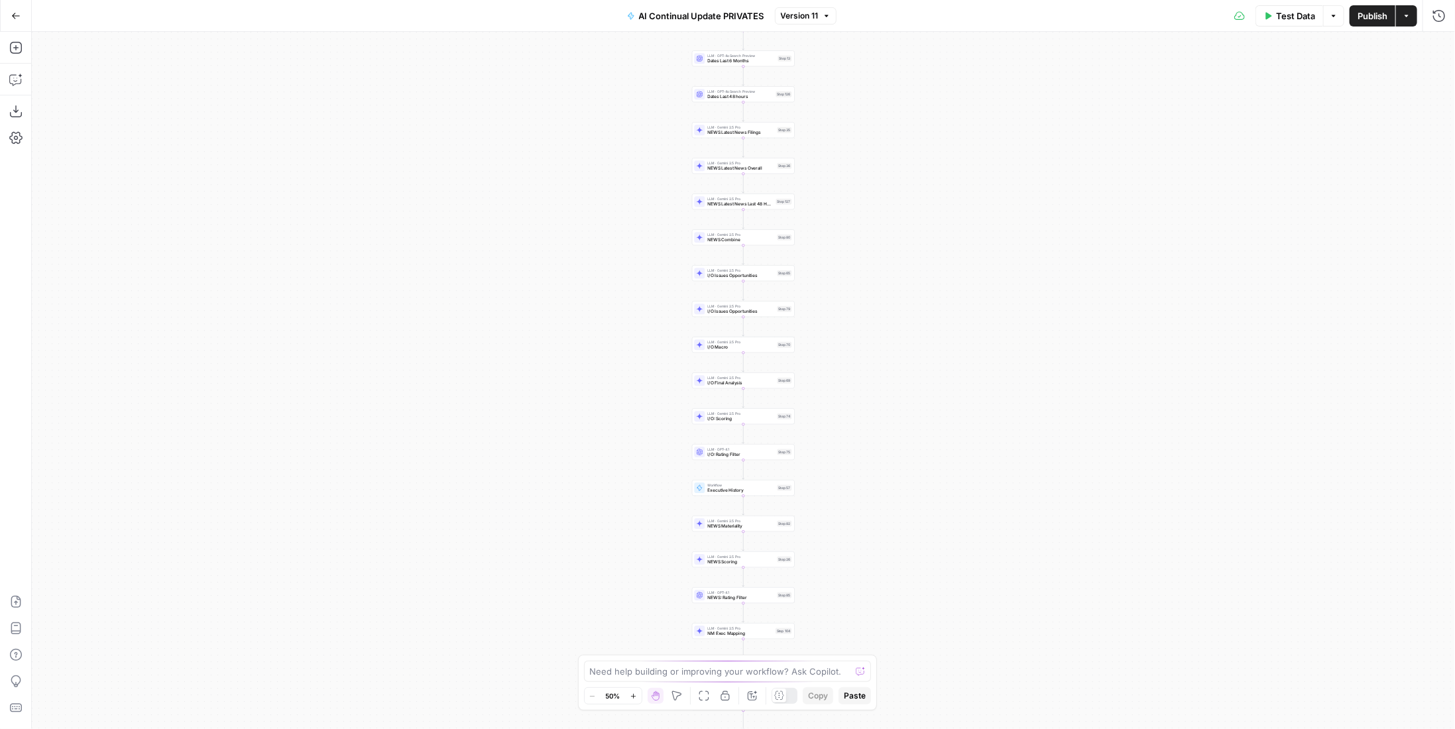
click at [764, 486] on span "Workflow" at bounding box center [741, 485] width 67 height 5
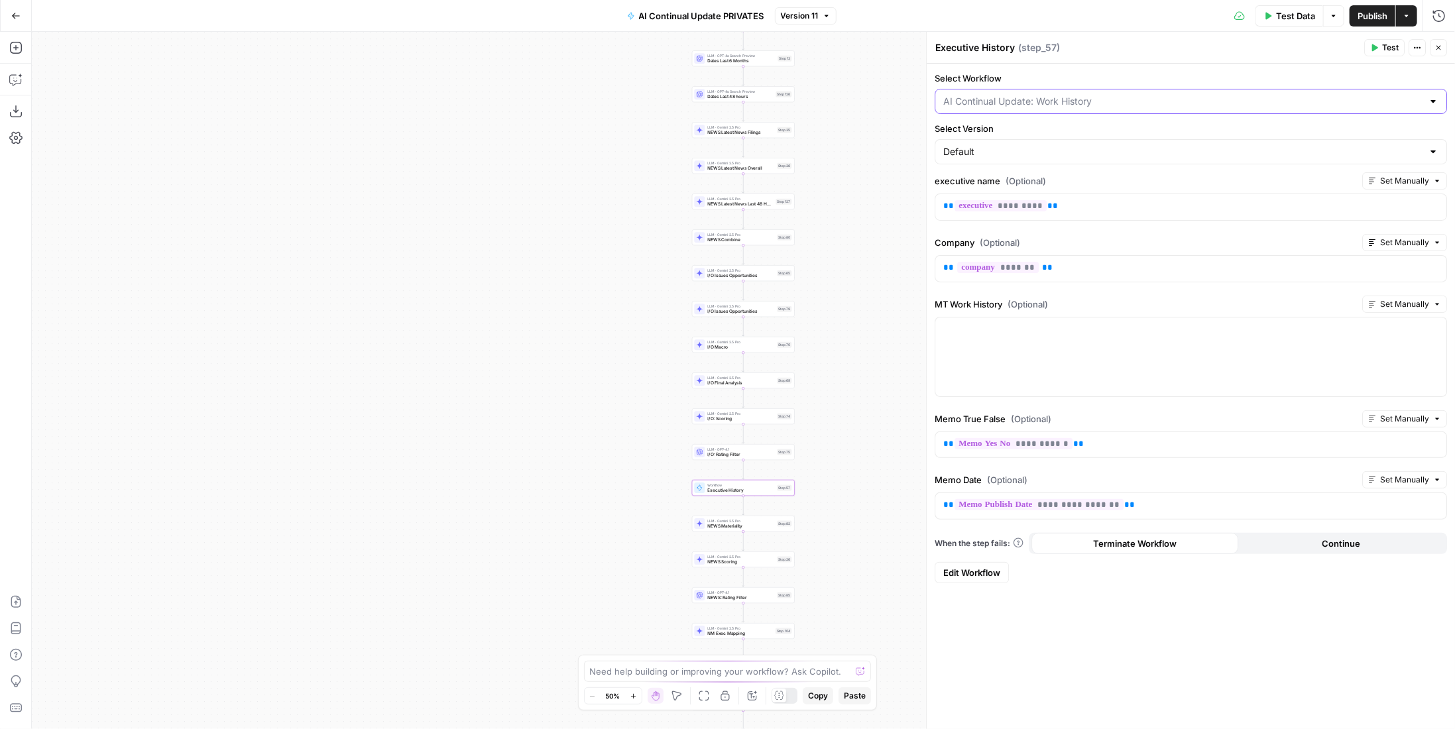
click at [1055, 97] on input "Select Workflow" at bounding box center [1182, 101] width 479 height 13
type input "PRIVATE"
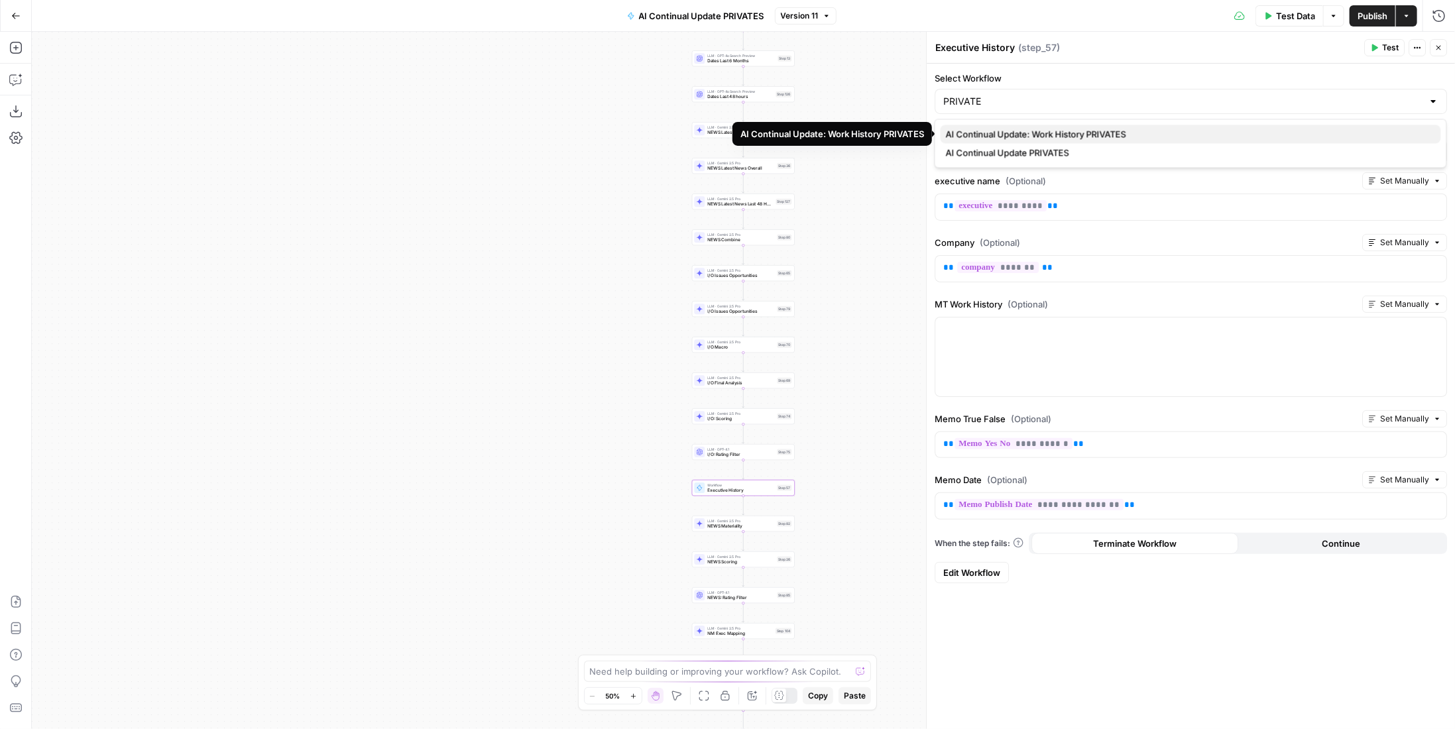
click at [1064, 136] on span "AI Continual Update: Work History PRIVATES" at bounding box center [1188, 133] width 485 height 13
type input "AI Continual Update: Work History PRIVATES"
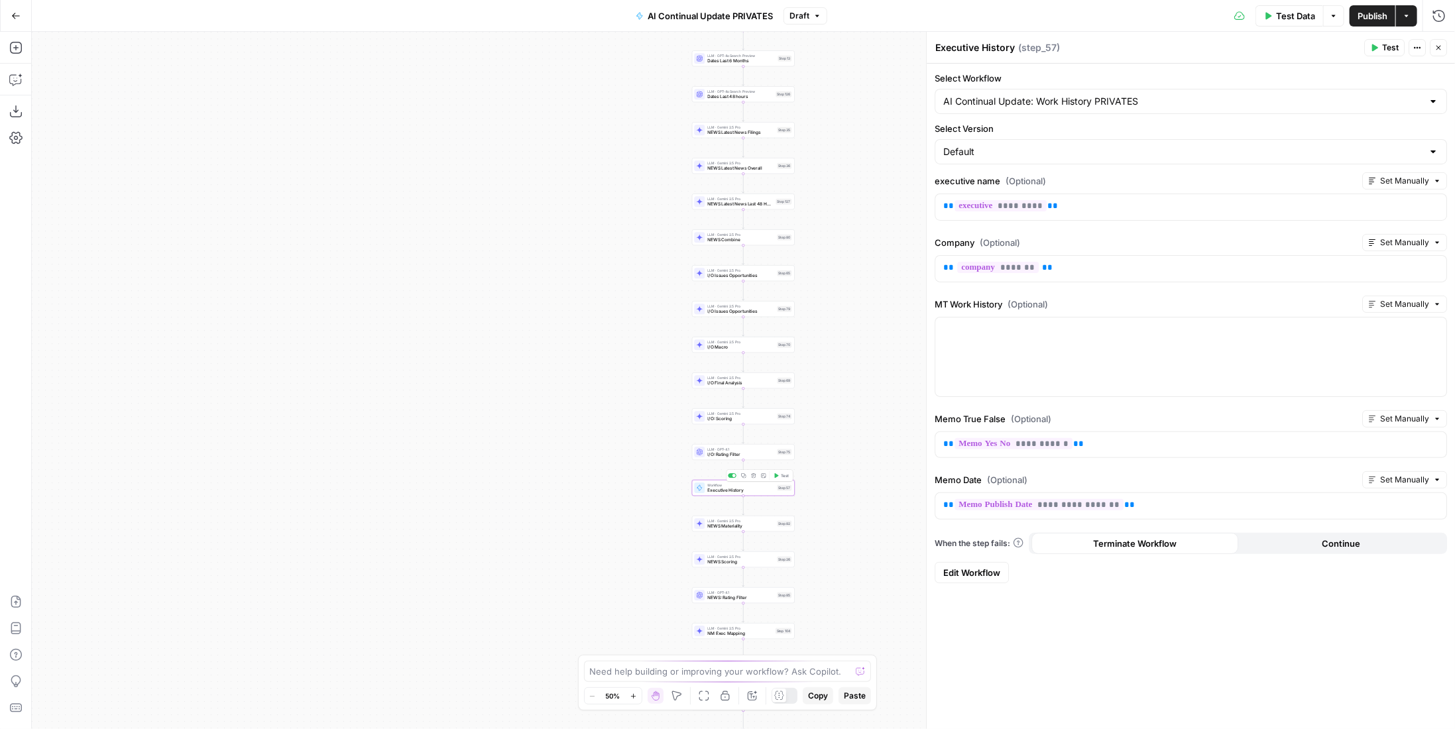
click at [775, 474] on icon "button" at bounding box center [777, 475] width 4 height 5
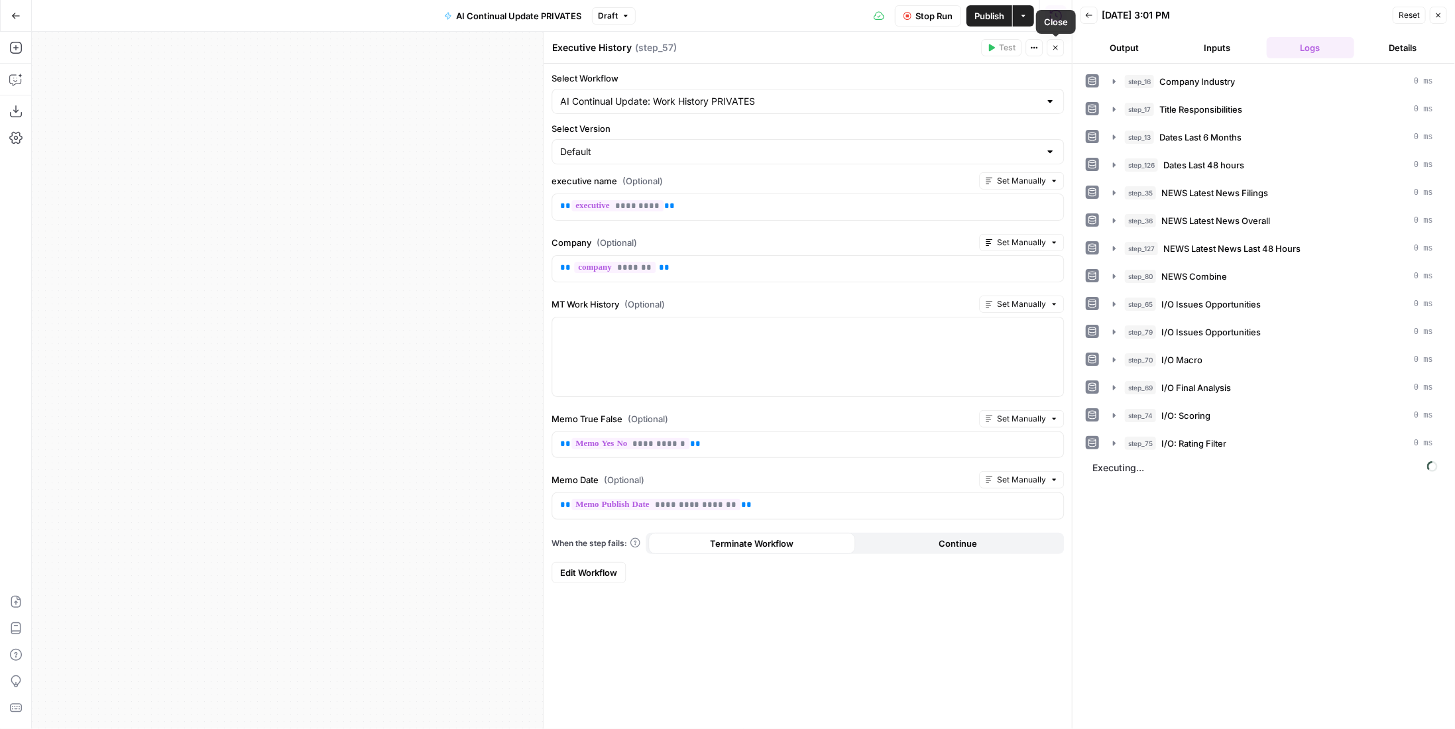
click at [1057, 44] on icon "button" at bounding box center [1055, 48] width 8 height 8
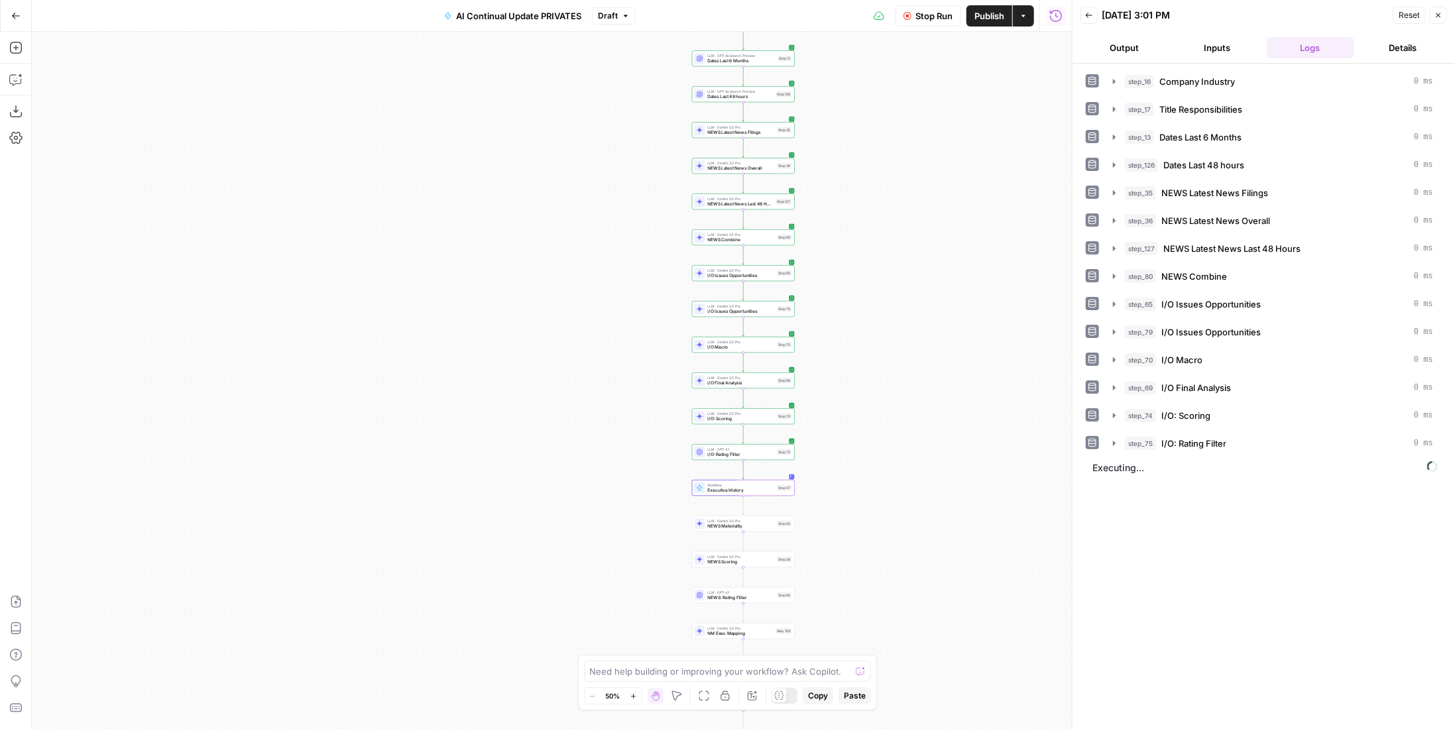
click at [929, 17] on span "Stop Run" at bounding box center [933, 15] width 37 height 13
click at [994, 14] on span "Publish" at bounding box center [989, 15] width 30 height 13
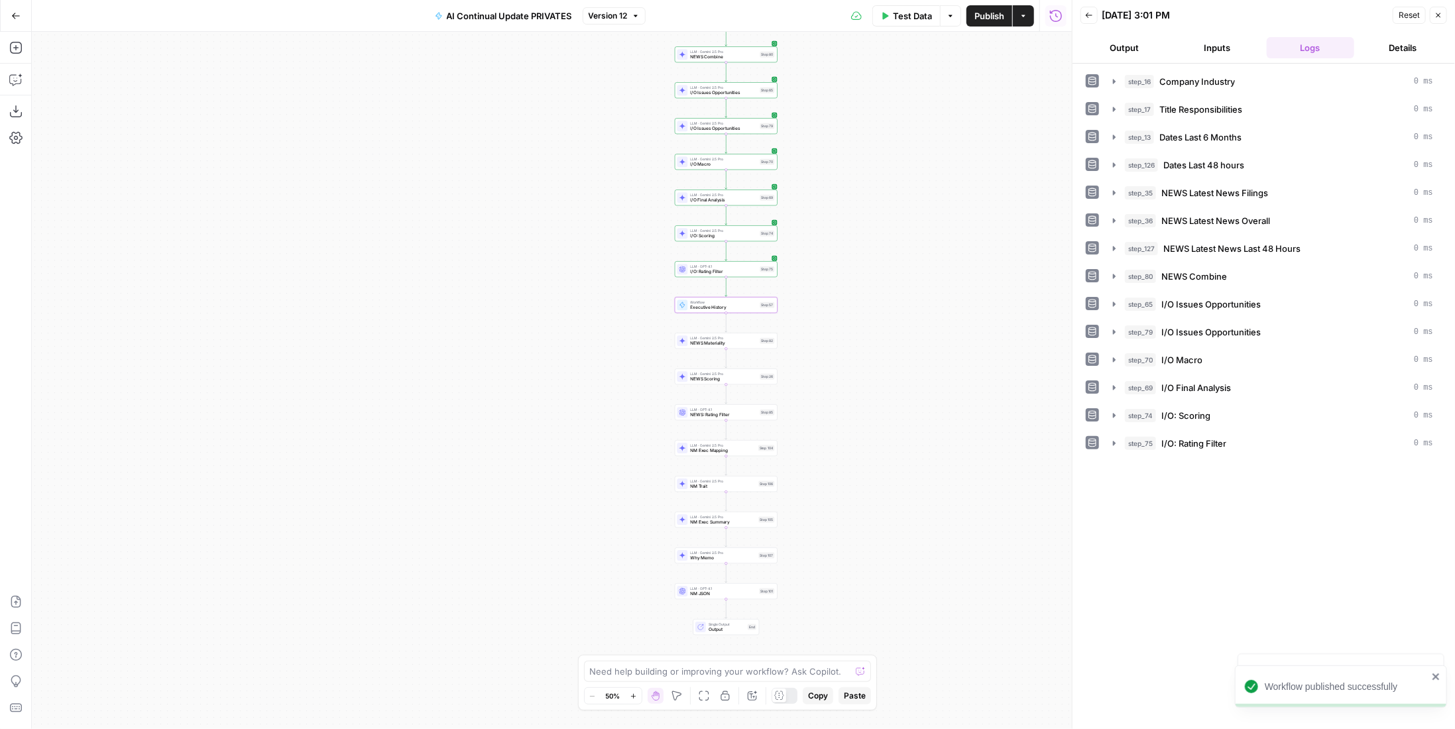
drag, startPoint x: 878, startPoint y: 400, endPoint x: 867, endPoint y: 351, distance: 50.3
click at [867, 351] on div "Workflow Input Settings Inputs LLM · Gemini 2.5 Pro Company Industry Step 16 LL…" at bounding box center [552, 380] width 1040 height 697
click at [766, 294] on span "Test" at bounding box center [768, 293] width 8 height 6
click at [989, 13] on span "Publish" at bounding box center [989, 15] width 30 height 13
